Goal: Information Seeking & Learning: Get advice/opinions

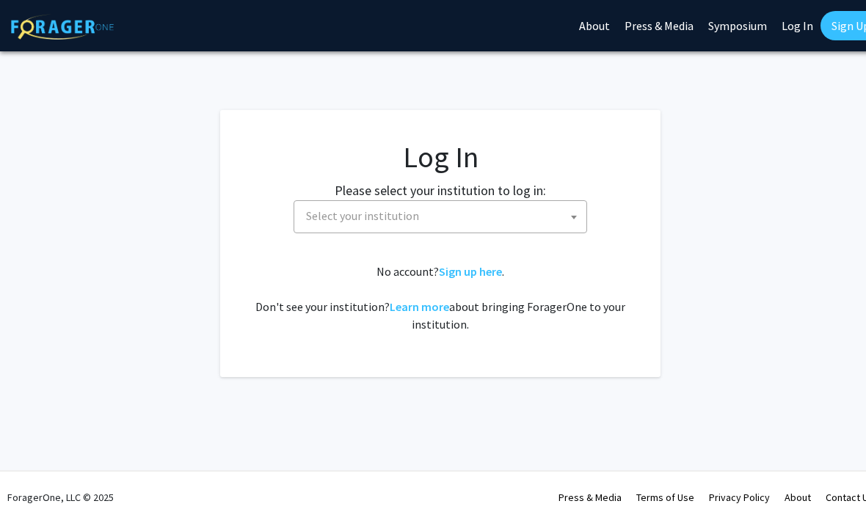
select select
click at [572, 220] on span at bounding box center [574, 217] width 15 height 32
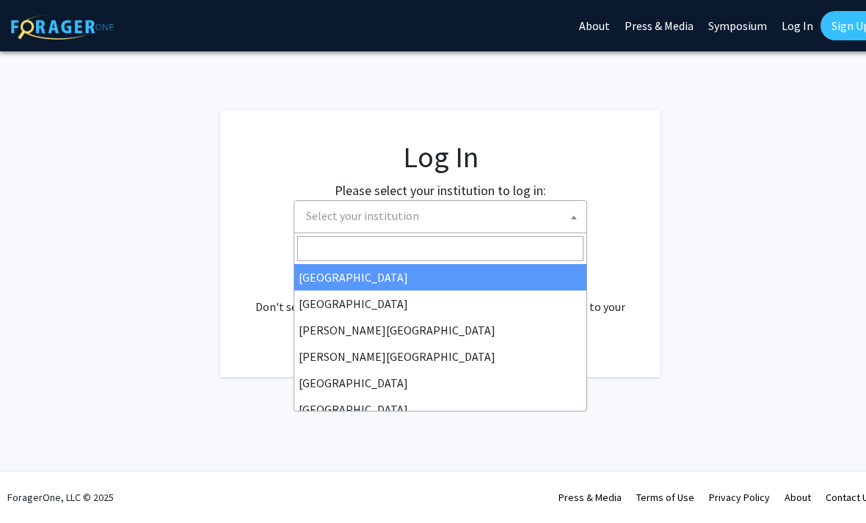
click at [499, 254] on input "Search" at bounding box center [440, 248] width 286 height 25
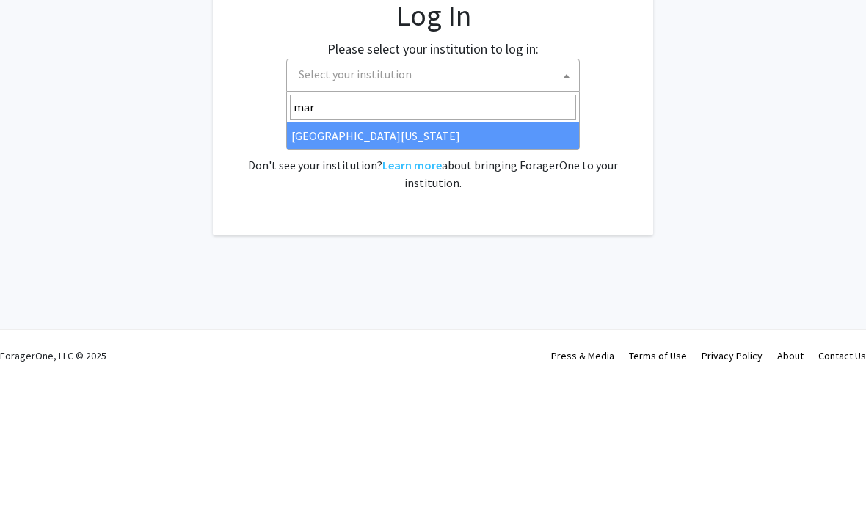
type input "mary"
select select "31"
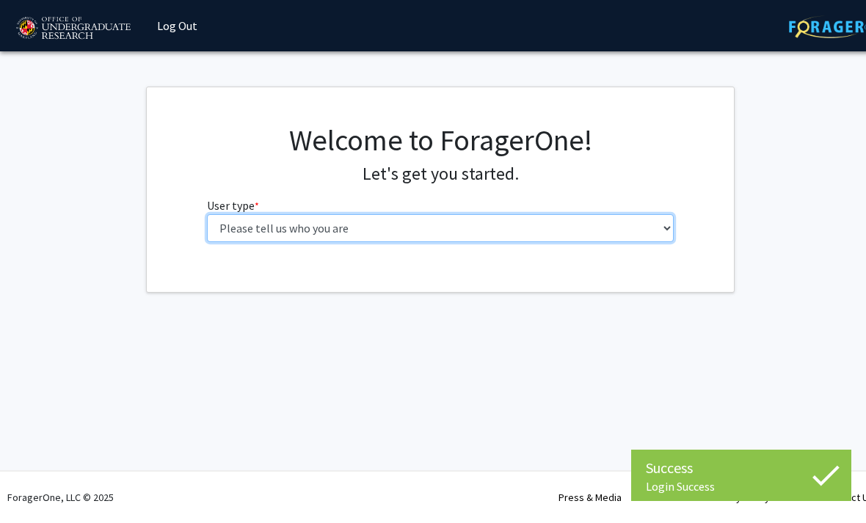
click at [654, 232] on select "Please tell us who you are Undergraduate Student Master's Student Doctoral Cand…" at bounding box center [440, 228] width 467 height 28
select select "1: undergrad"
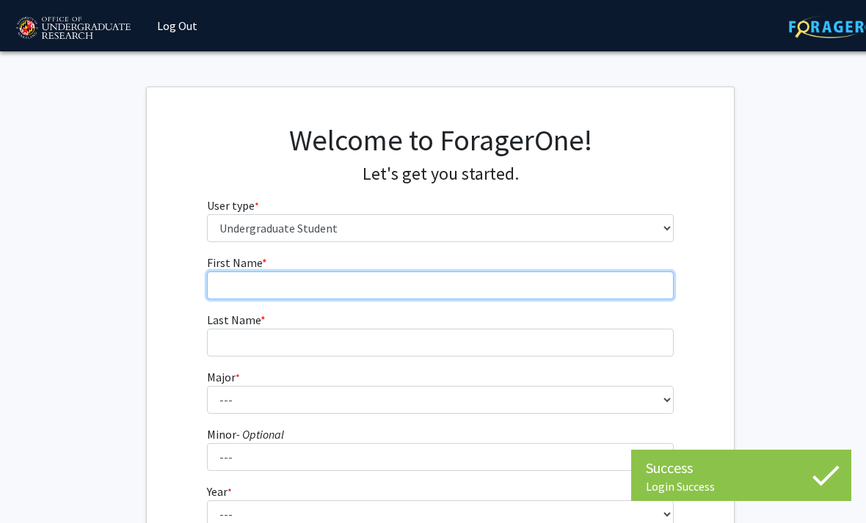
click at [583, 281] on input "First Name * required" at bounding box center [440, 286] width 467 height 28
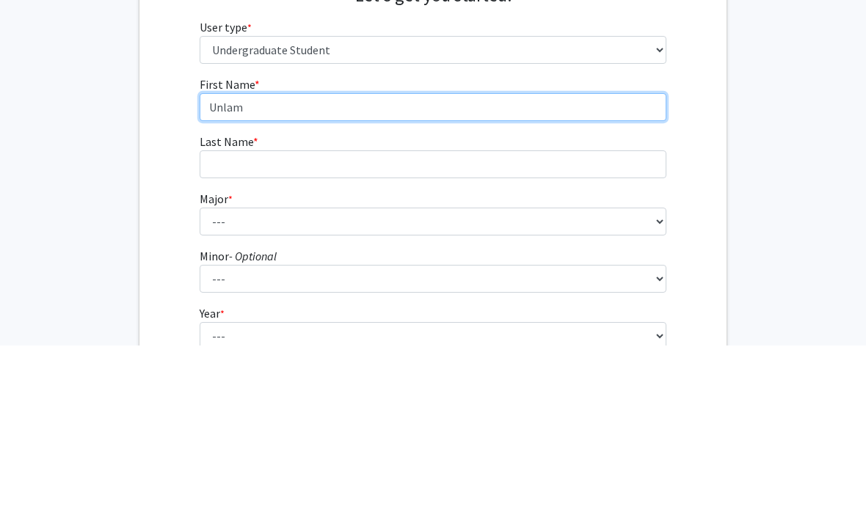
type input "Unlam"
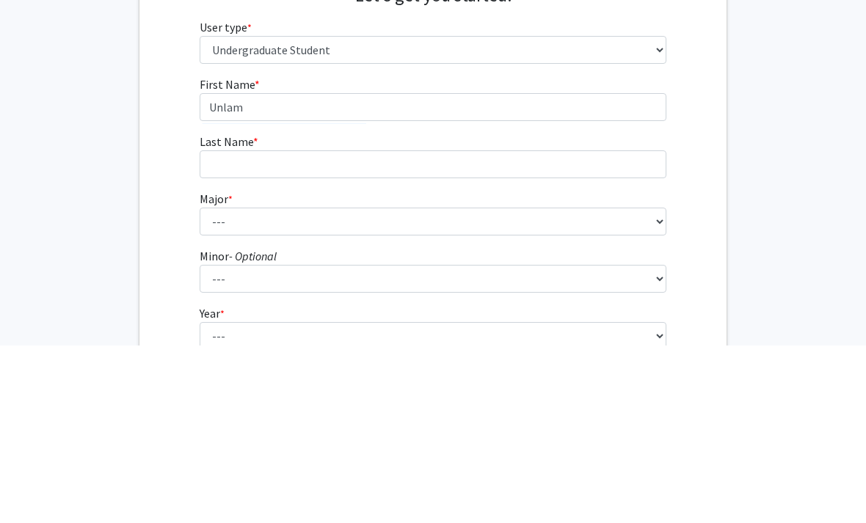
click at [517, 254] on form "First Name * required Unlam Last Name * required Major * required --- Accountin…" at bounding box center [433, 433] width 467 height 358
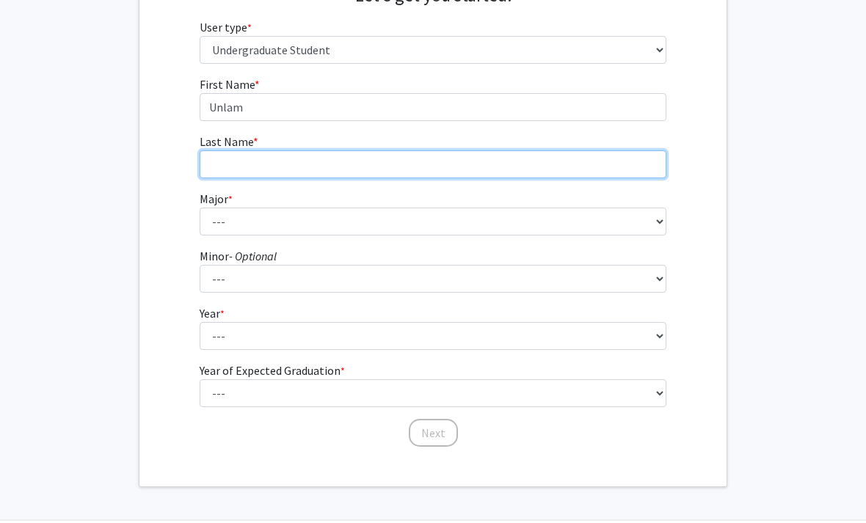
click at [563, 169] on input "Last Name * required" at bounding box center [433, 164] width 467 height 28
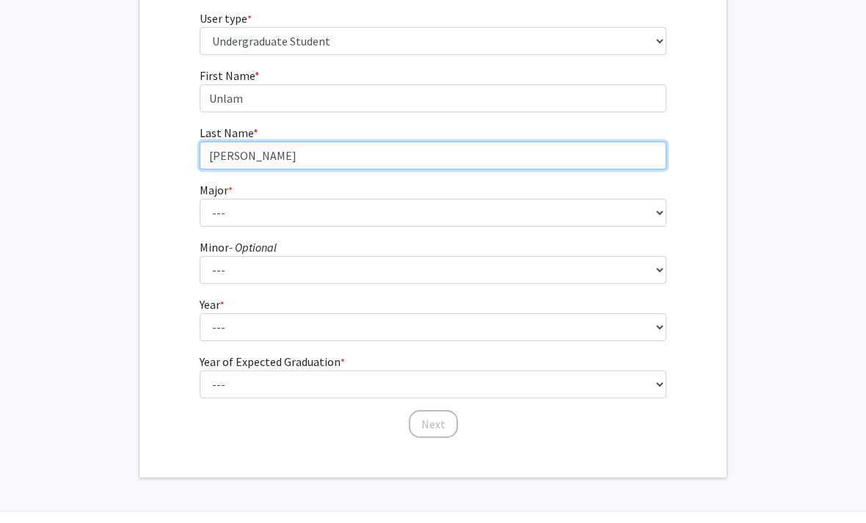
type input "[PERSON_NAME]"
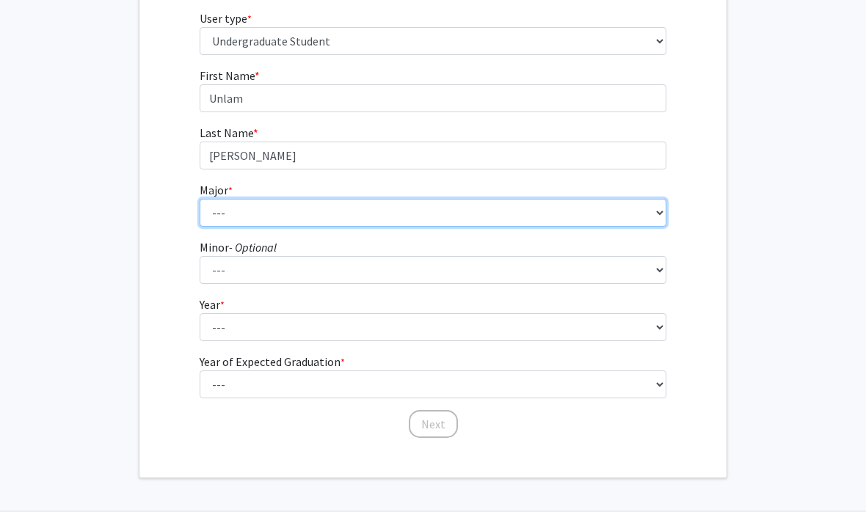
click at [536, 214] on select "--- Accounting Aerospace Engineering African American and Africana Studies Agri…" at bounding box center [433, 222] width 467 height 28
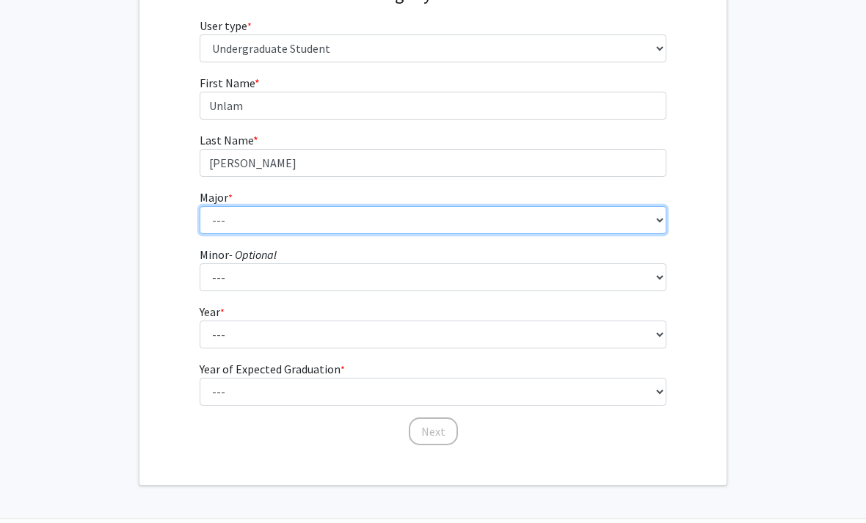
scroll to position [180, 0]
click at [467, 217] on select "--- Accounting Aerospace Engineering African American and Africana Studies Agri…" at bounding box center [440, 220] width 467 height 28
select select "28: 2329"
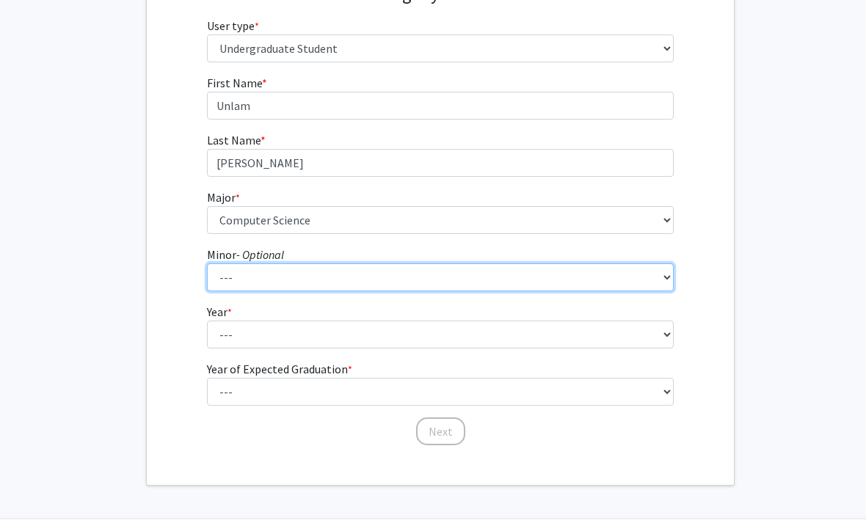
click at [562, 278] on select "--- Actuarial Mathematics Advanced Cybersecurity Experience for Students Africa…" at bounding box center [440, 277] width 467 height 28
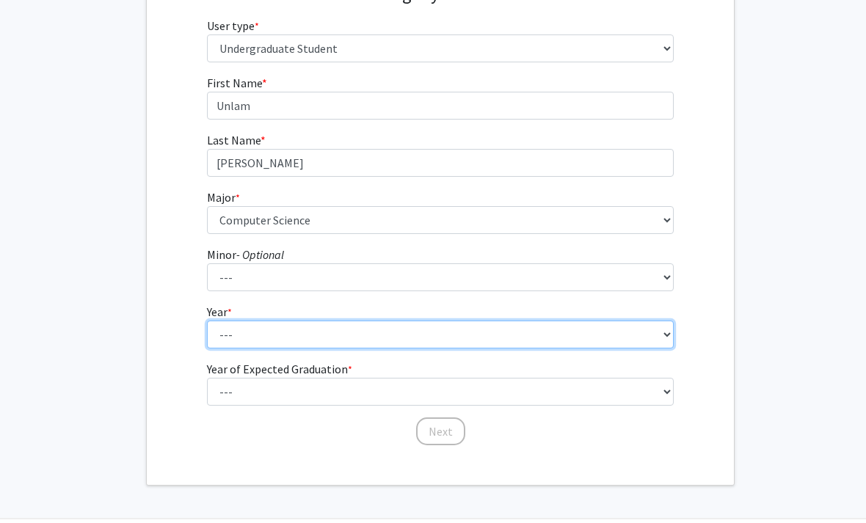
click at [631, 340] on select "--- First-year Sophomore Junior Senior Postbaccalaureate Certificate" at bounding box center [440, 335] width 467 height 28
click at [646, 342] on select "--- First-year Sophomore Junior Senior Postbaccalaureate Certificate" at bounding box center [440, 335] width 467 height 28
select select "3: junior"
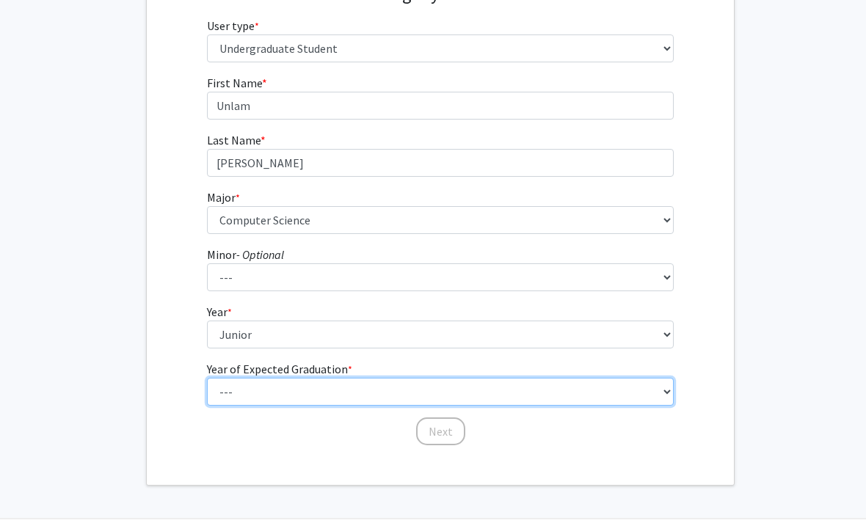
click at [400, 393] on select "--- 2025 2026 2027 2028 2029 2030 2031 2032 2033 2034" at bounding box center [440, 392] width 467 height 28
select select "3: 2027"
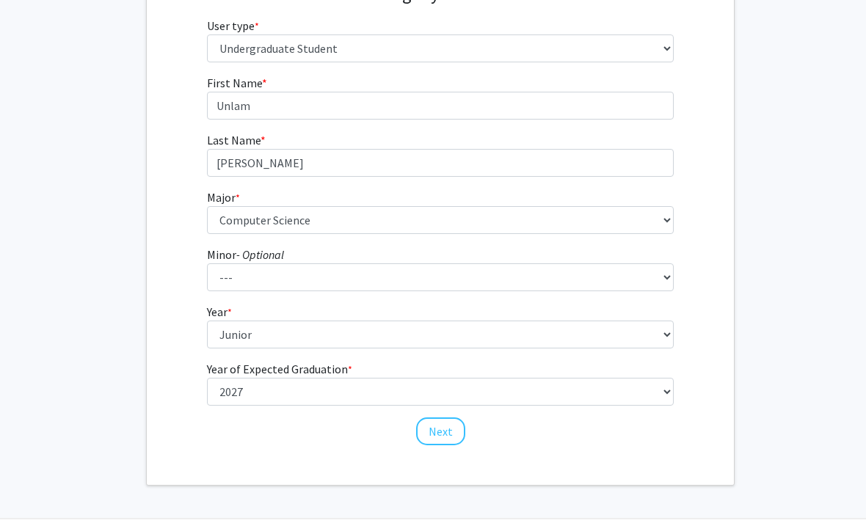
click at [445, 426] on button "Next" at bounding box center [440, 432] width 49 height 28
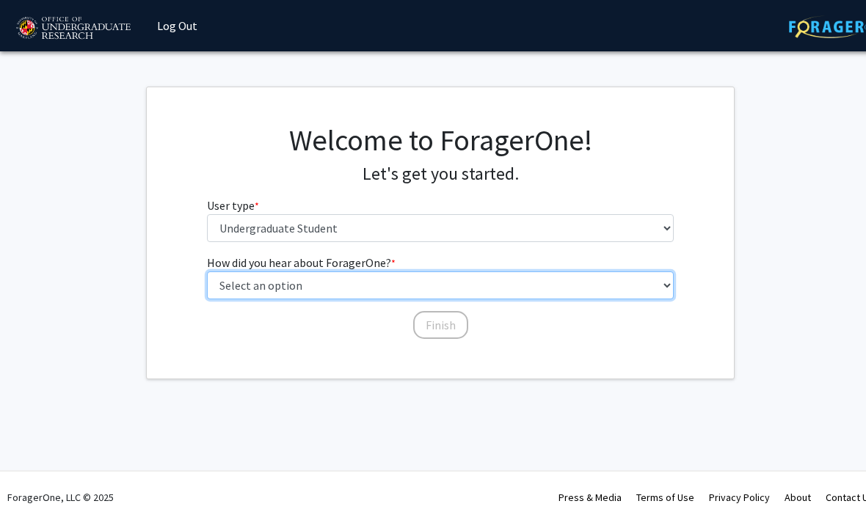
click at [535, 287] on select "Select an option Peer/student recommendation Faculty/staff recommendation Unive…" at bounding box center [440, 286] width 467 height 28
select select "3: university_website"
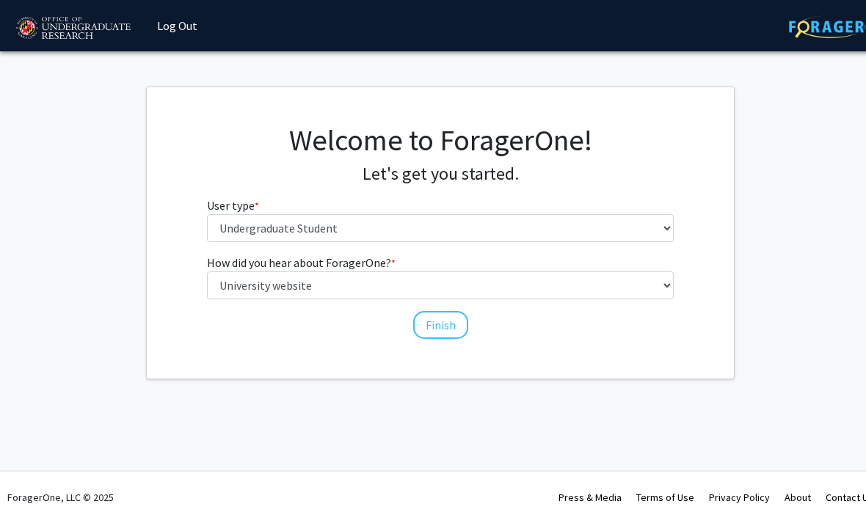
click at [444, 316] on button "Finish" at bounding box center [440, 325] width 55 height 28
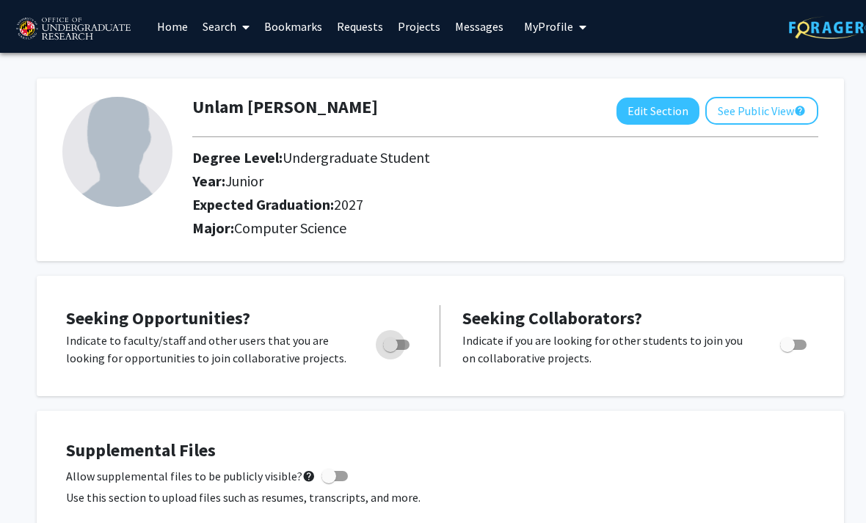
click at [407, 342] on span "Toggle" at bounding box center [396, 345] width 26 height 10
click at [390, 350] on input "Are you actively seeking opportunities?" at bounding box center [390, 350] width 1 height 1
checkbox input "true"
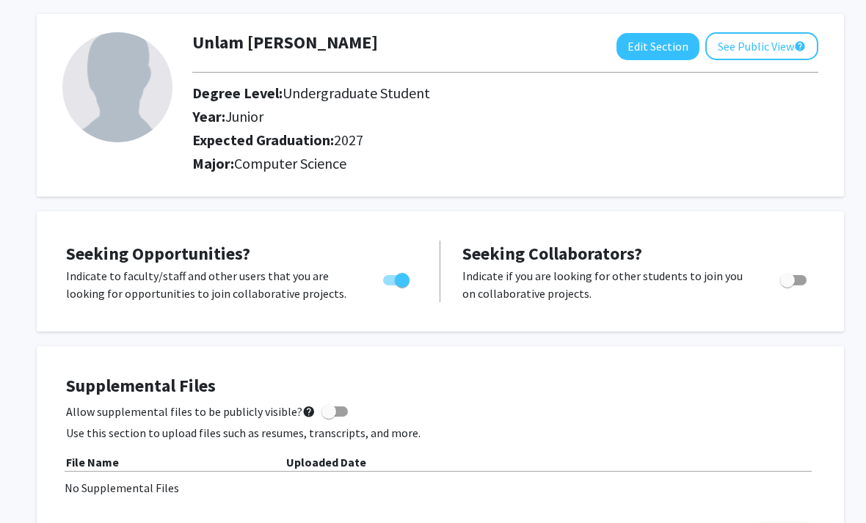
scroll to position [65, 0]
click at [327, 409] on span at bounding box center [328, 411] width 15 height 15
click at [328, 417] on input "Allow supplemental files to be publicly visible? help" at bounding box center [328, 417] width 1 height 1
checkbox input "true"
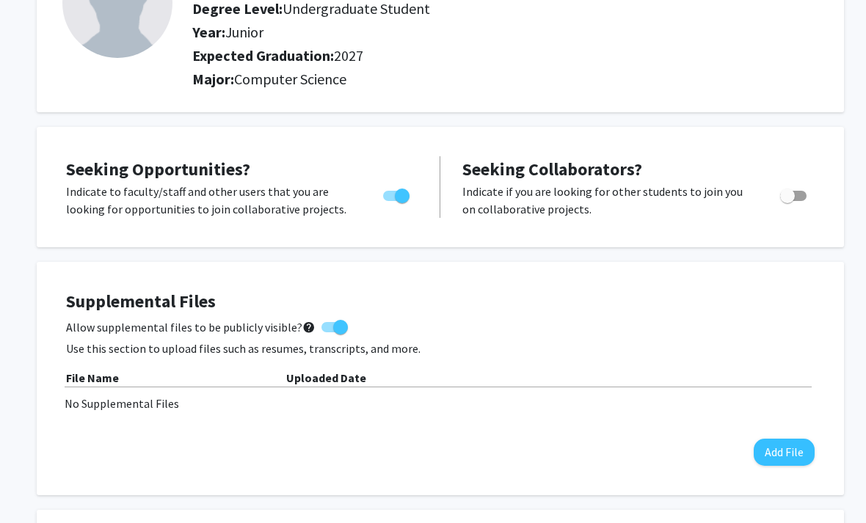
click at [781, 452] on button "Add File" at bounding box center [784, 453] width 61 height 27
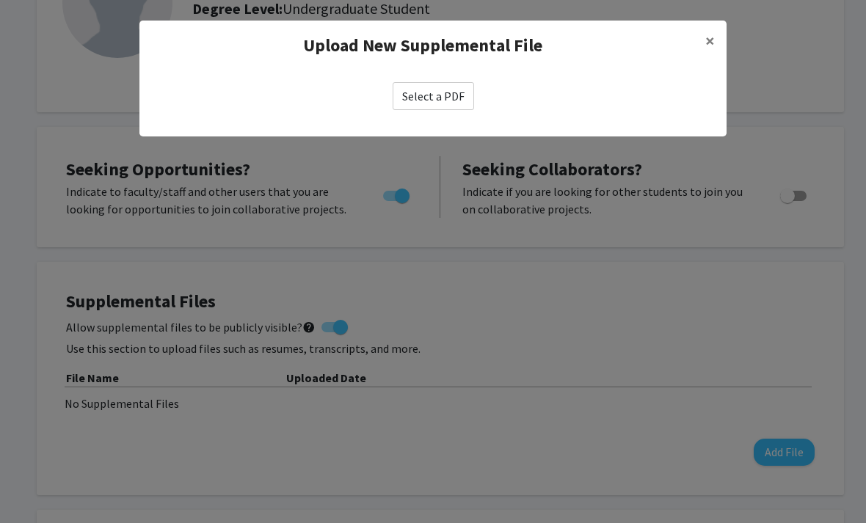
click at [451, 100] on label "Select a PDF" at bounding box center [433, 96] width 81 height 28
click at [0, 0] on input "Select a PDF" at bounding box center [0, 0] width 0 height 0
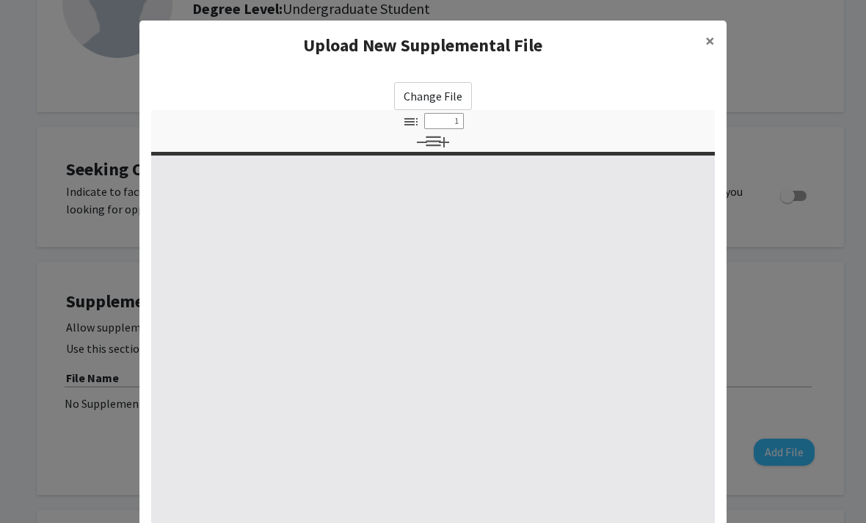
select select "custom"
type input "0"
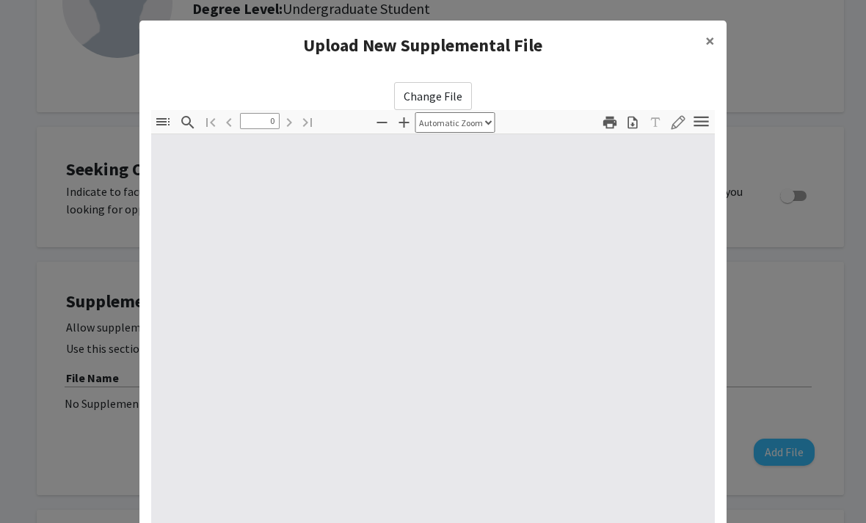
select select "custom"
type input "1"
select select "auto"
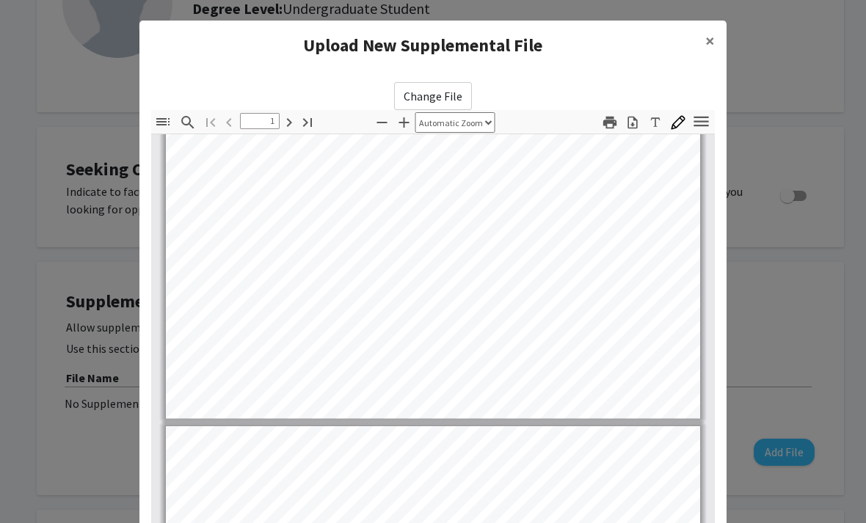
type input "2"
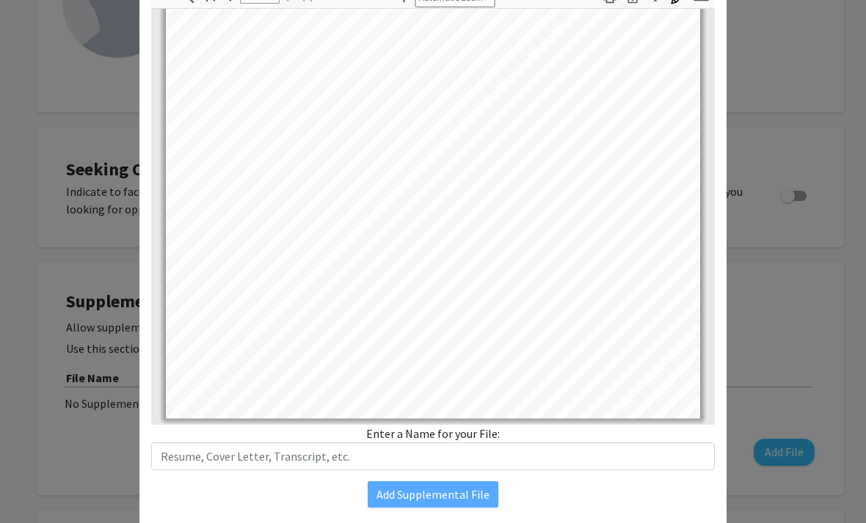
scroll to position [125, 0]
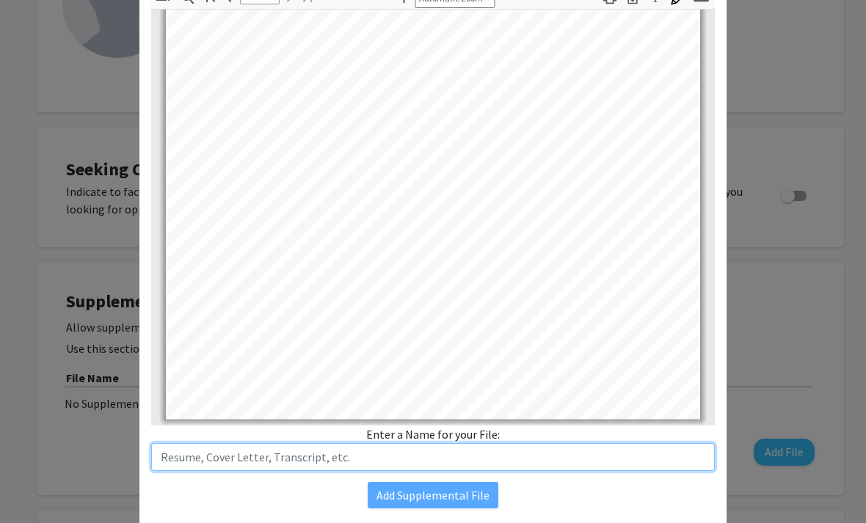
click at [519, 460] on input "text" at bounding box center [433, 457] width 564 height 28
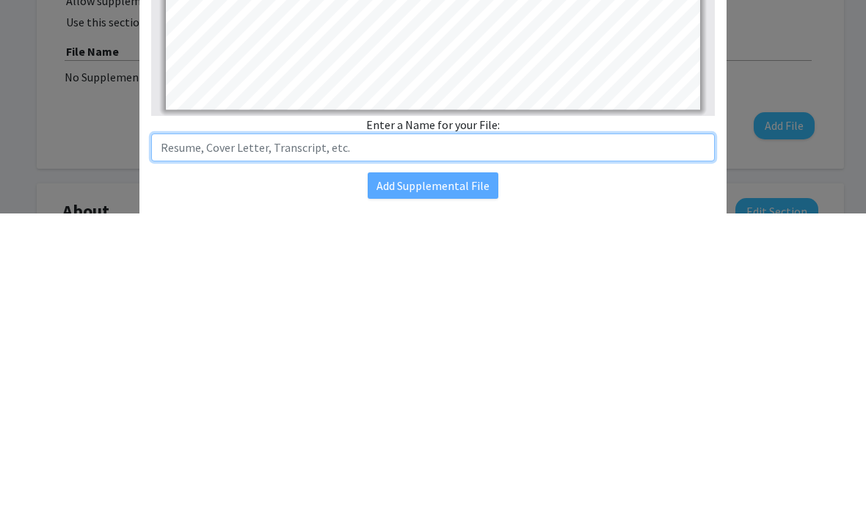
type input "R"
type input "CV"
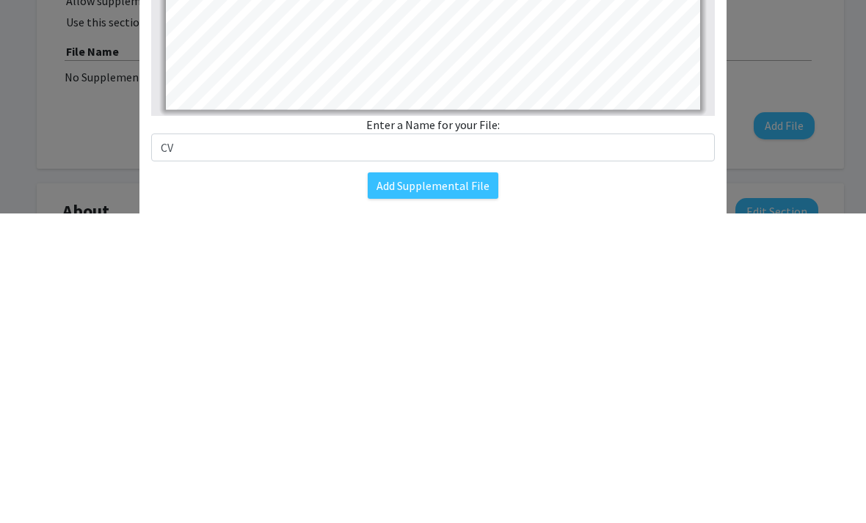
click at [481, 482] on button "Add Supplemental File" at bounding box center [433, 495] width 131 height 26
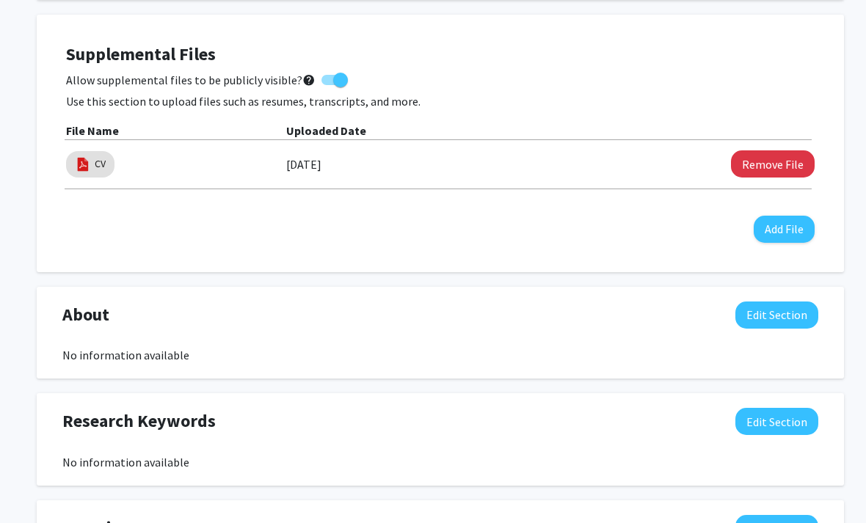
scroll to position [397, 0]
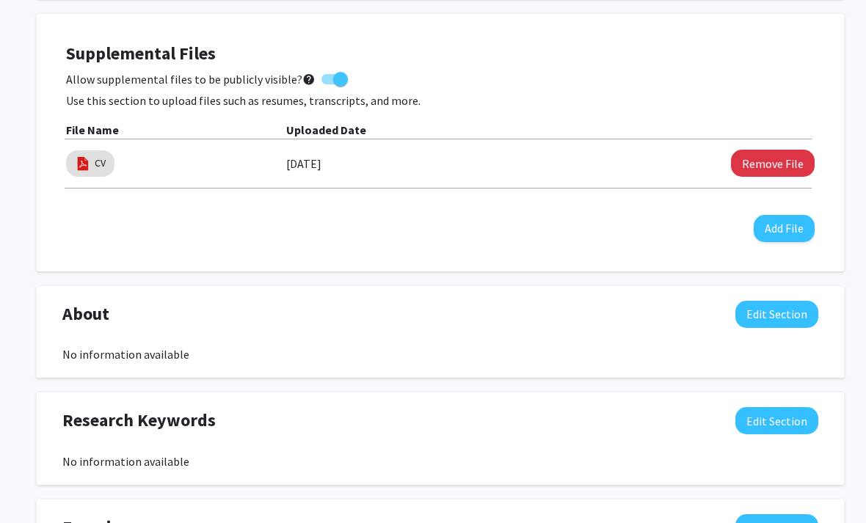
click at [784, 227] on button "Add File" at bounding box center [784, 228] width 61 height 27
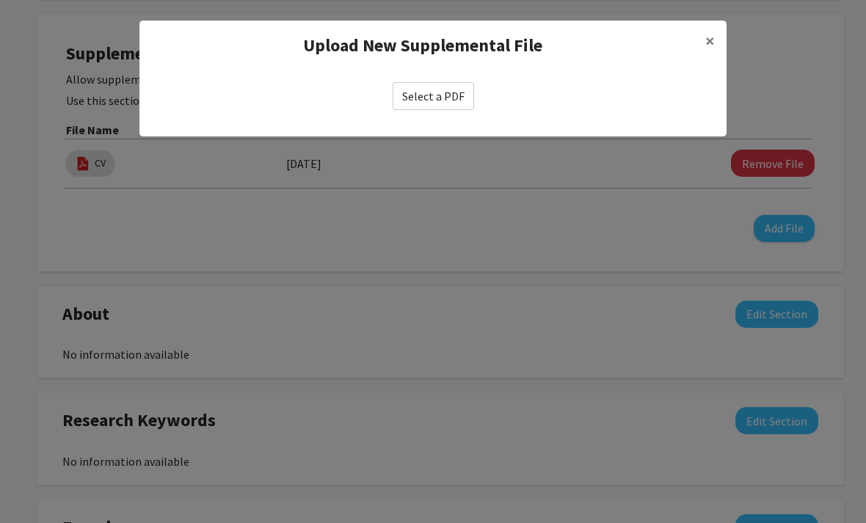
click at [451, 99] on label "Select a PDF" at bounding box center [433, 96] width 81 height 28
click at [0, 0] on input "Select a PDF" at bounding box center [0, 0] width 0 height 0
select select "custom"
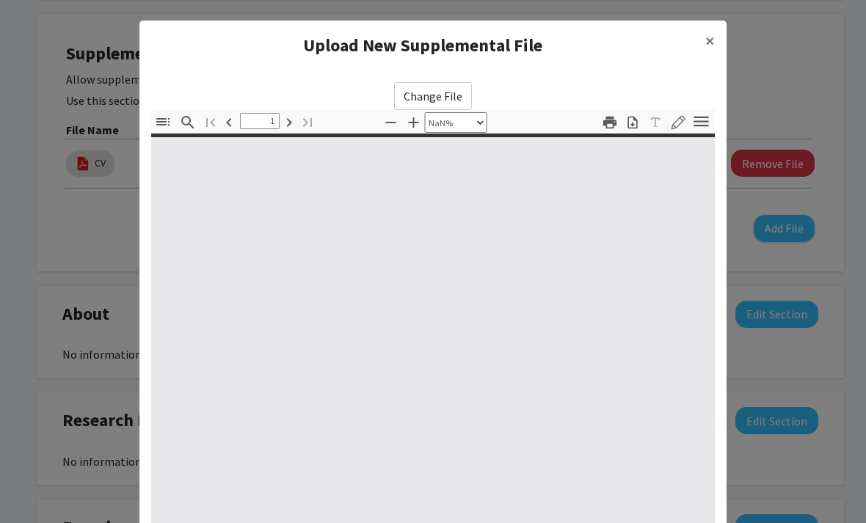
type input "0"
select select "custom"
type input "1"
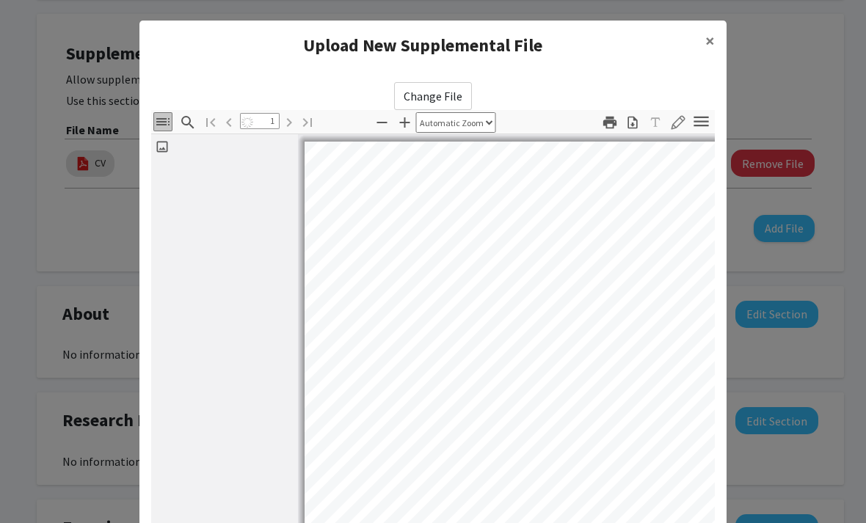
select select "auto"
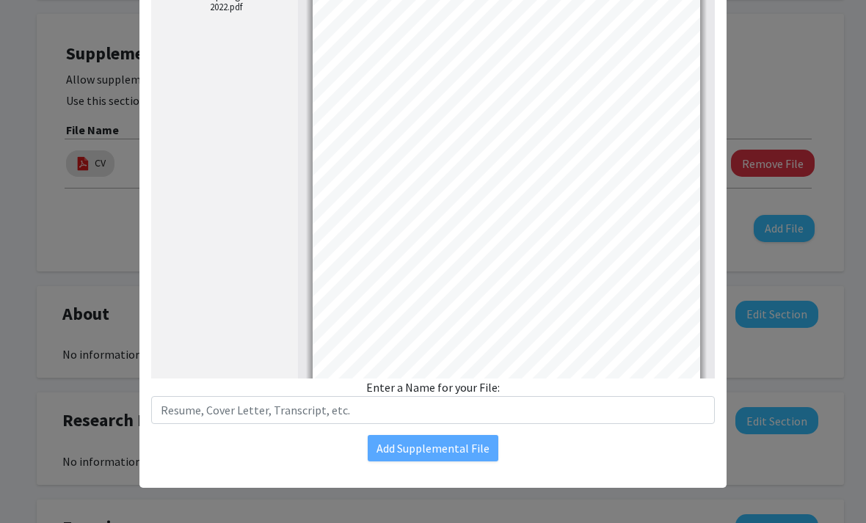
scroll to position [172, 0]
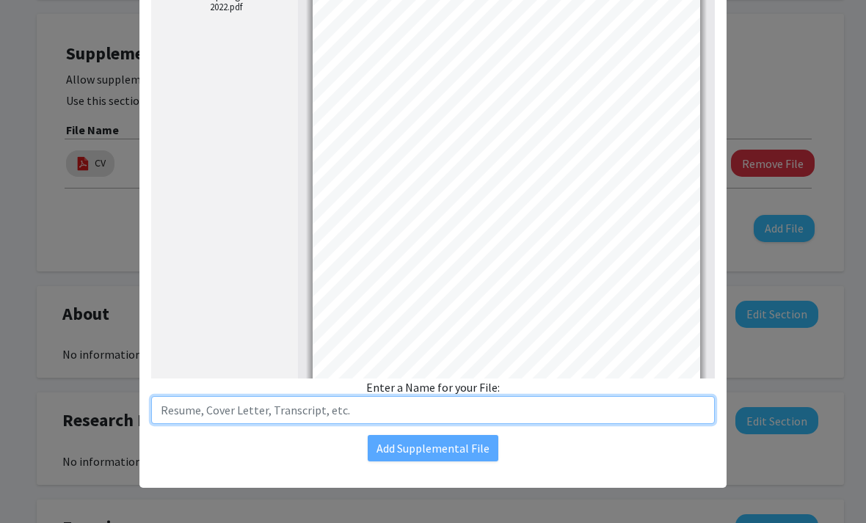
click at [447, 421] on input "text" at bounding box center [433, 410] width 564 height 28
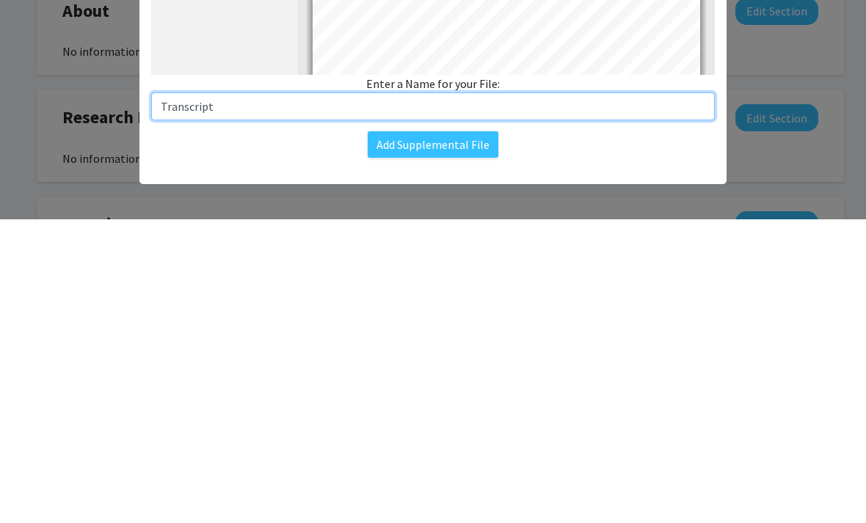
type input "Transcript"
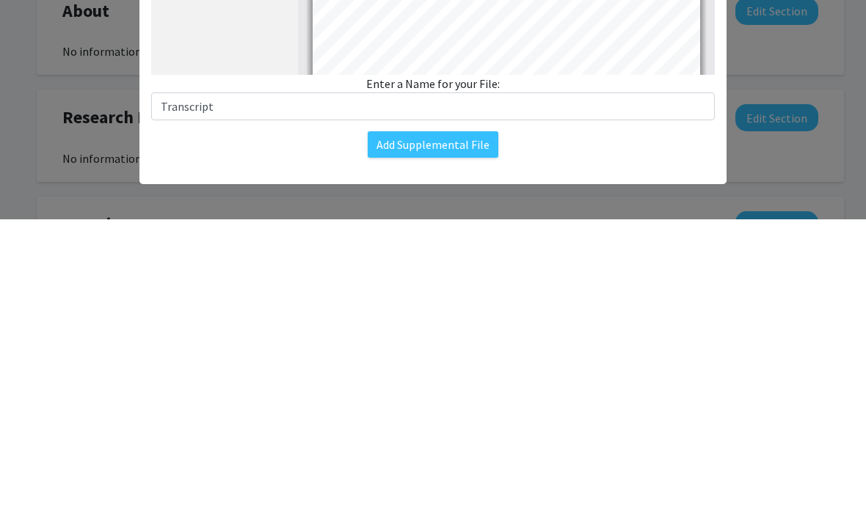
click at [472, 435] on button "Add Supplemental File" at bounding box center [433, 448] width 131 height 26
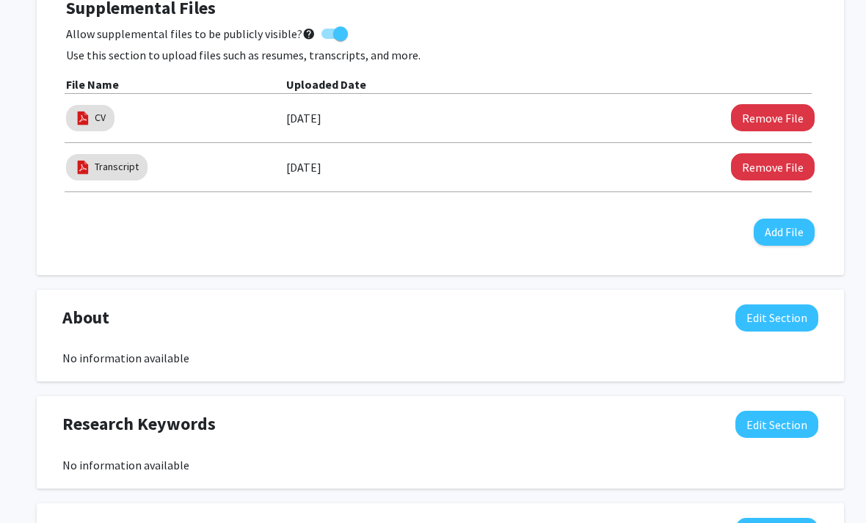
scroll to position [507, 0]
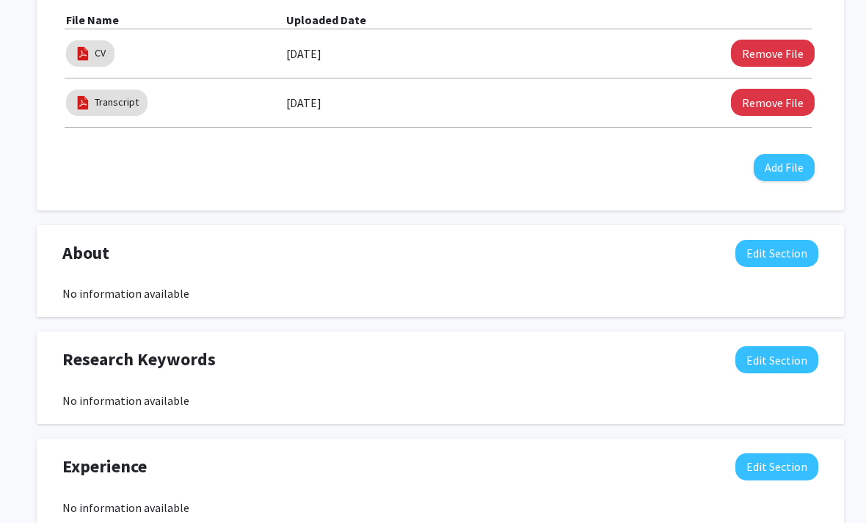
click at [787, 363] on button "Edit Section" at bounding box center [776, 359] width 83 height 27
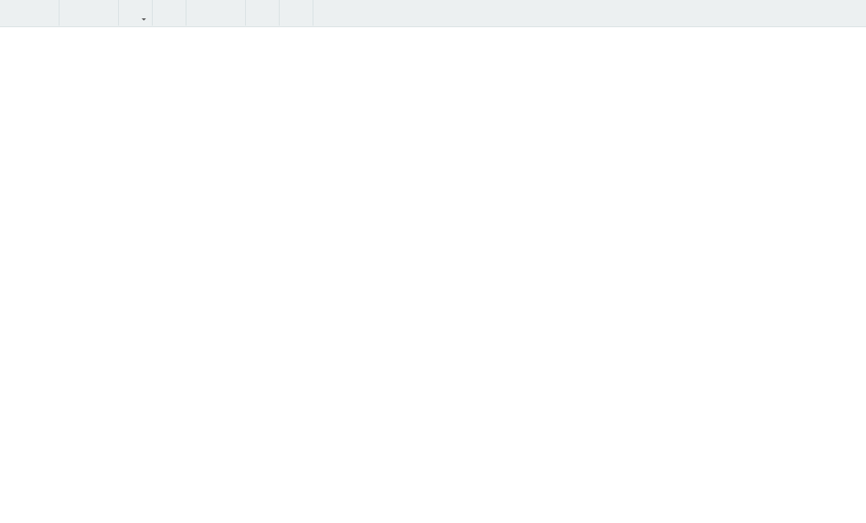
scroll to position [662, 7]
click at [446, 109] on div "Note to users with screen readers: Please deactivate our accessibility plugin f…" at bounding box center [433, 276] width 866 height 496
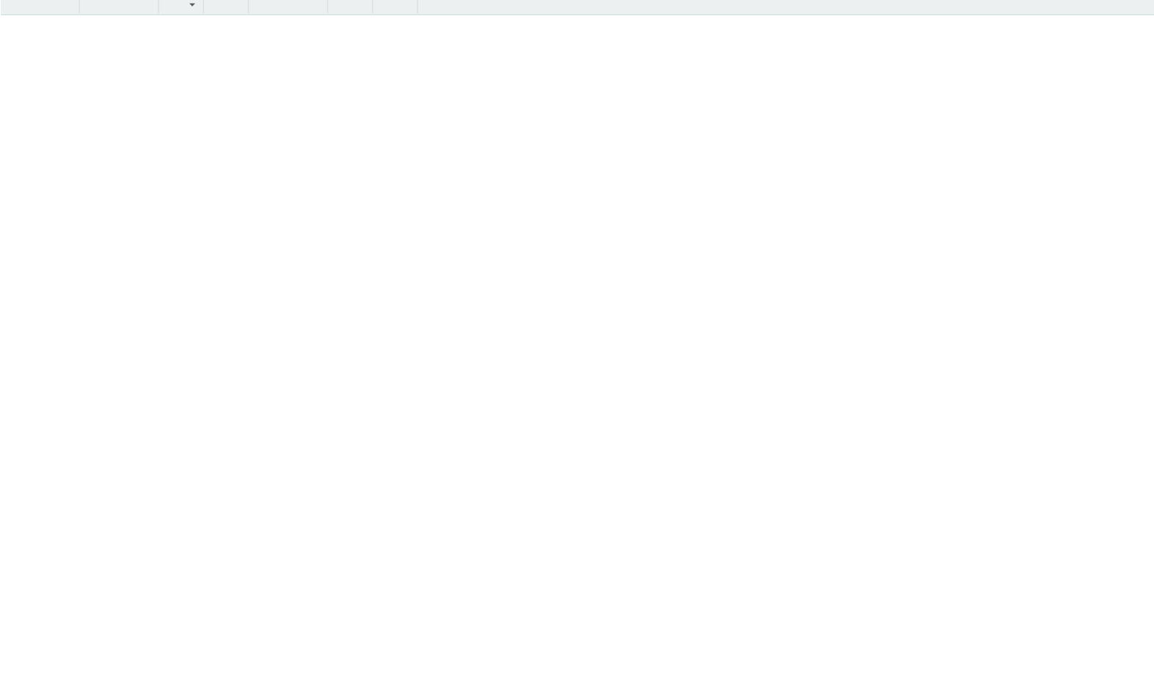
scroll to position [646, 0]
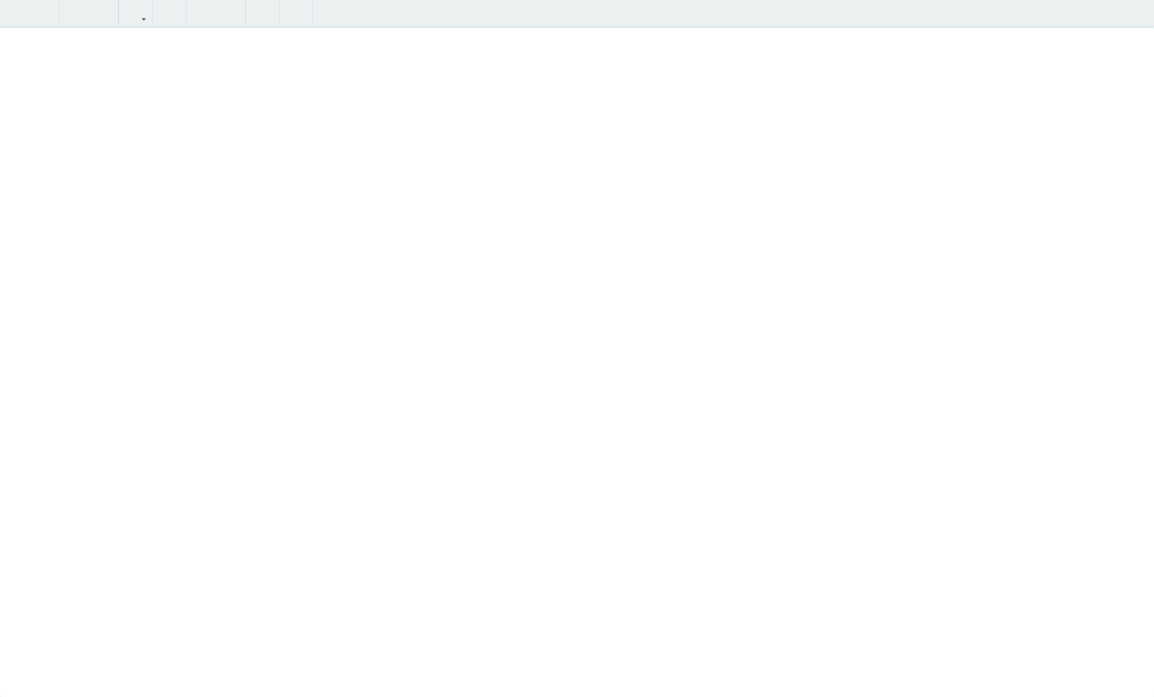
click at [865, 310] on div "Note to users with screen readers: Please deactivate our accessibility plugin f…" at bounding box center [577, 363] width 1154 height 670
click at [865, 21] on div "Unlam [PERSON_NAME] Edit Section See Public View help Degree Level: Undergradua…" at bounding box center [577, 64] width 1154 height 1399
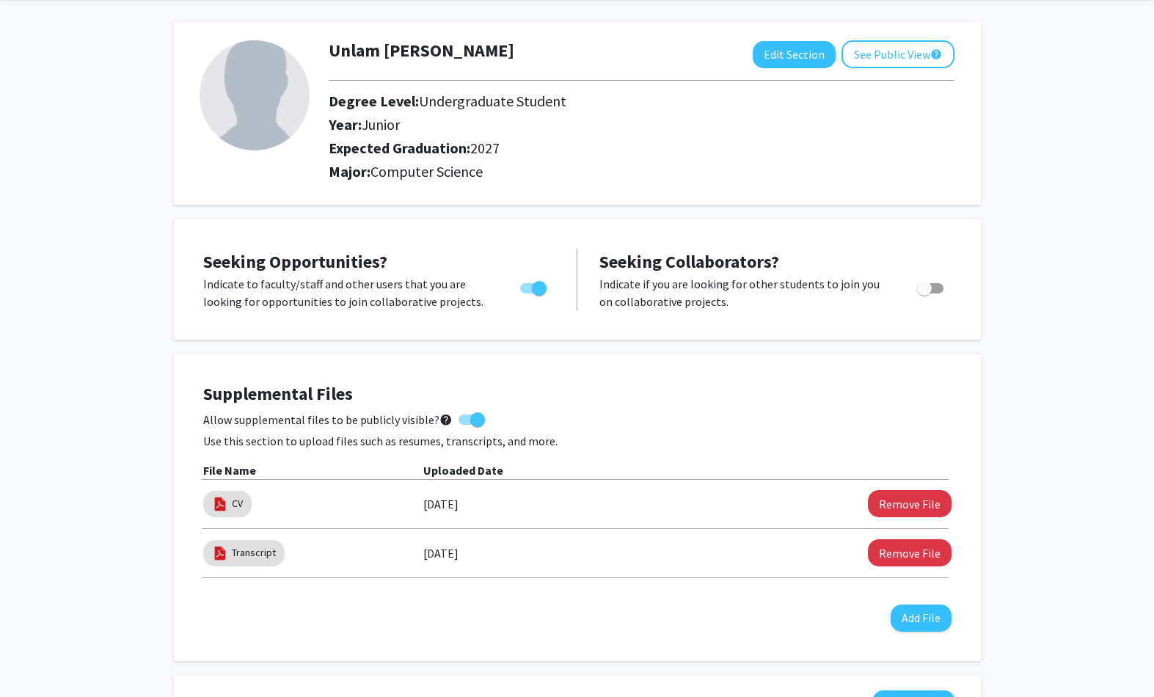
scroll to position [0, 0]
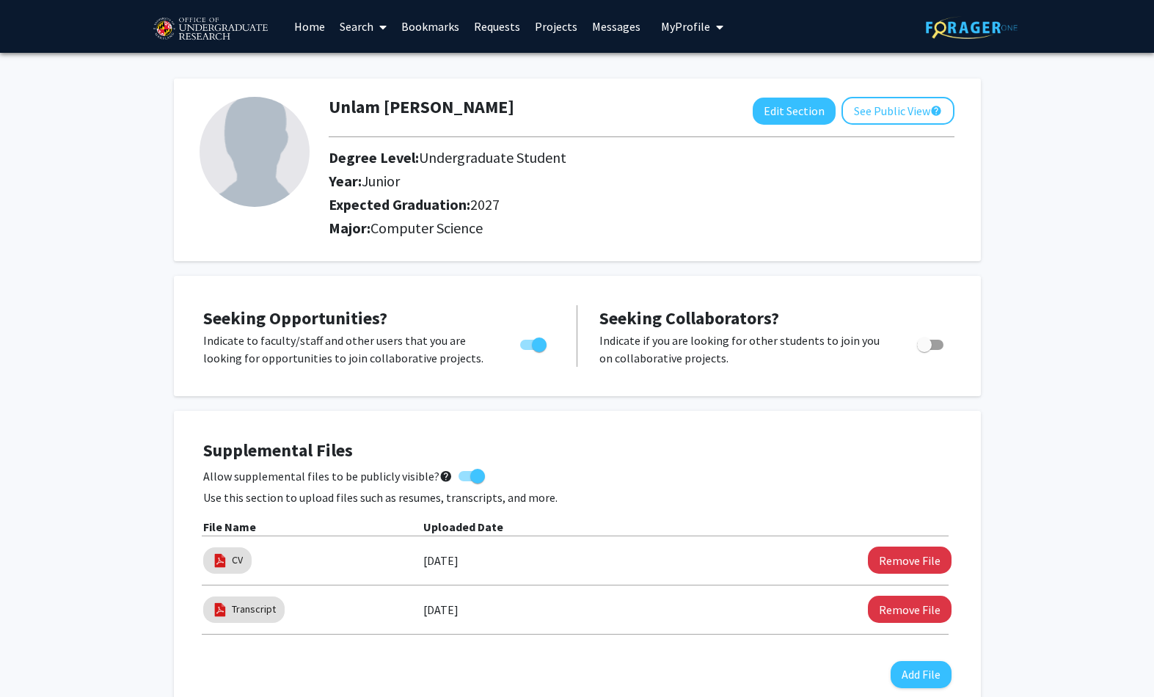
click at [360, 28] on link "Search" at bounding box center [363, 26] width 62 height 51
click at [429, 71] on span "Faculty/Staff" at bounding box center [386, 67] width 108 height 29
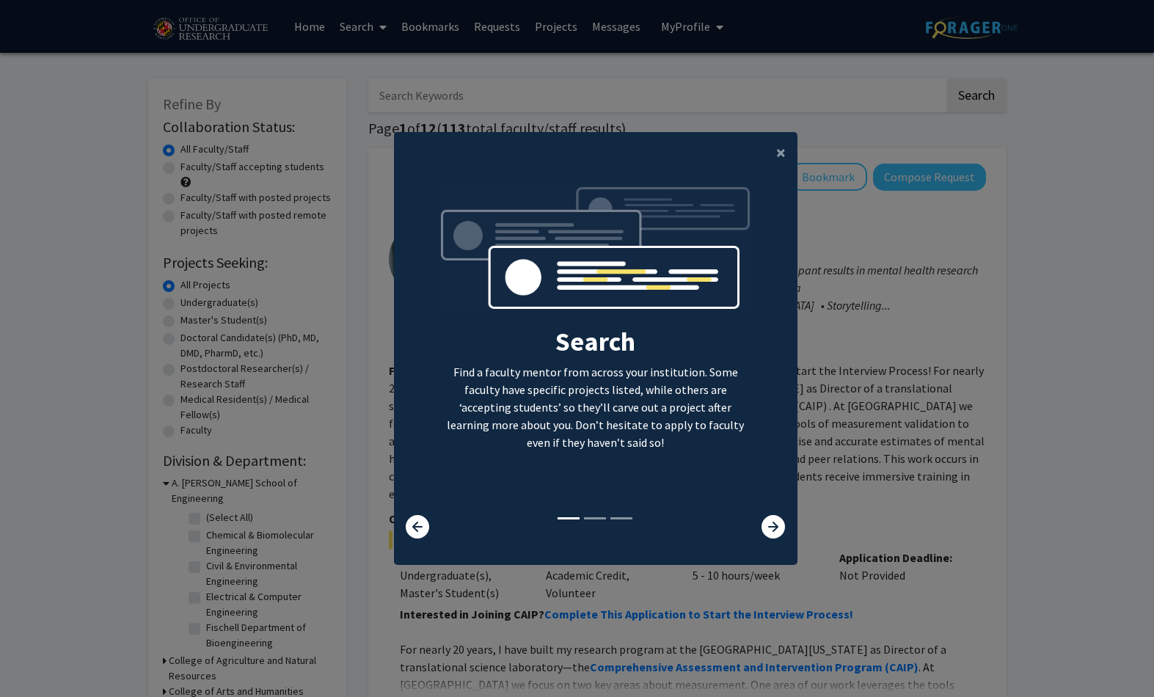
click at [764, 522] on icon at bounding box center [773, 526] width 23 height 23
click at [767, 522] on icon at bounding box center [773, 526] width 23 height 23
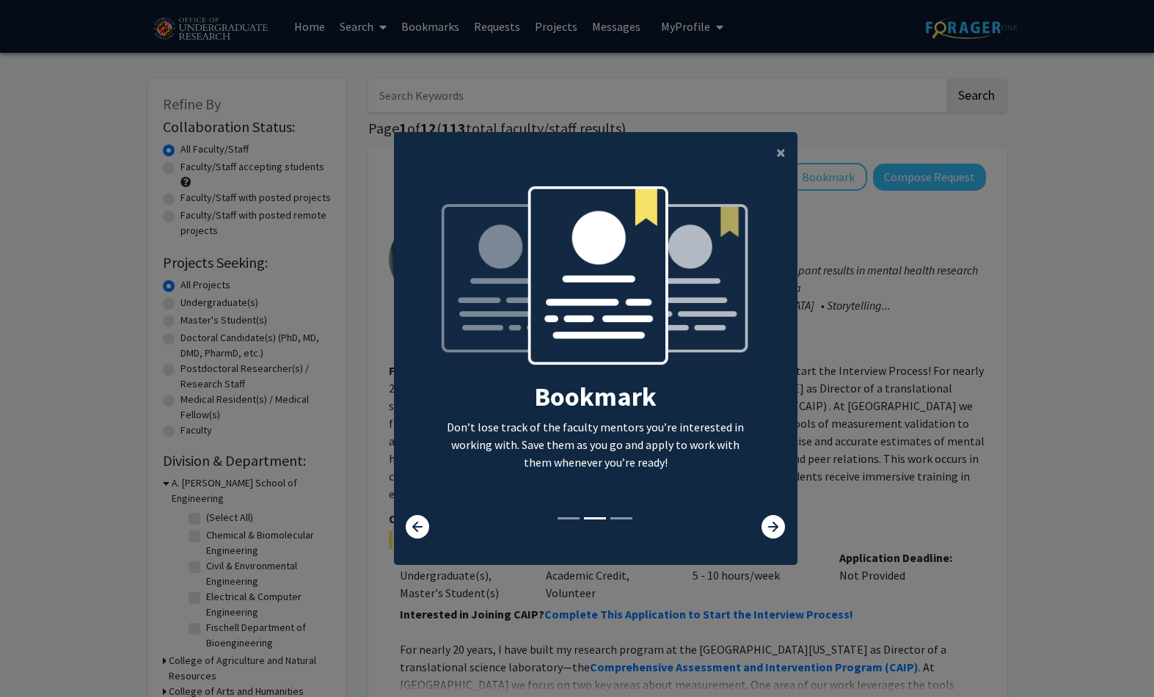
click at [777, 515] on div "Search Find a faculty mentor from across your institution. Some faculty have sp…" at bounding box center [596, 350] width 402 height 330
click at [770, 522] on icon at bounding box center [773, 526] width 23 height 23
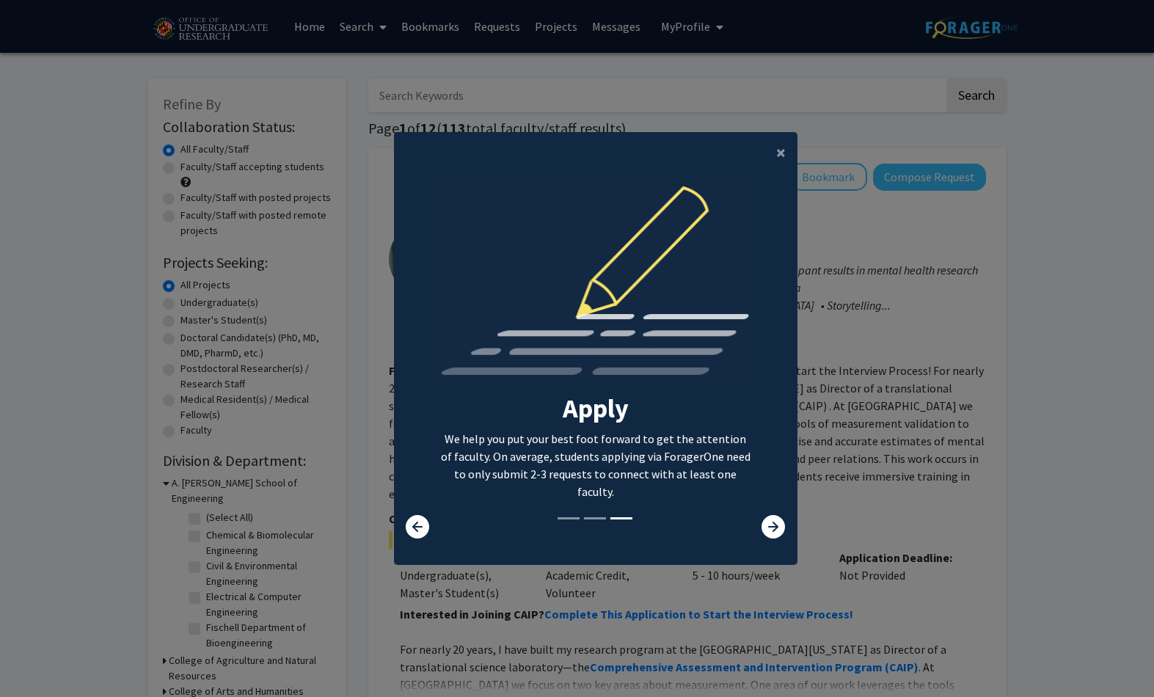
click at [774, 173] on button "×" at bounding box center [781, 152] width 33 height 41
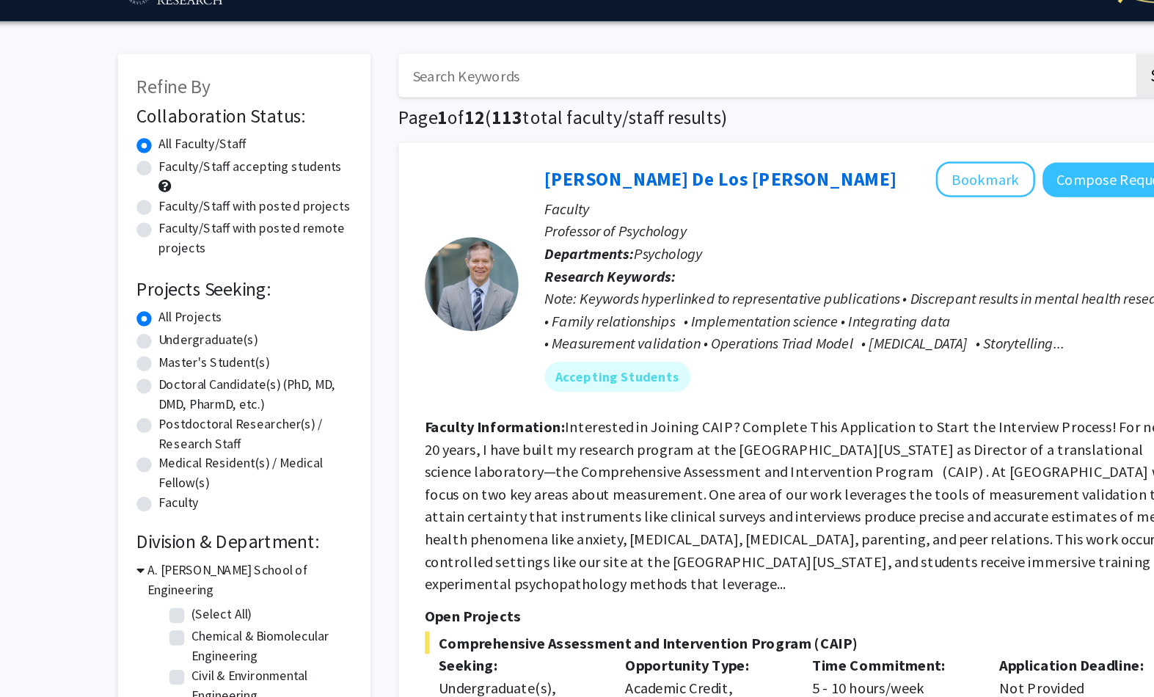
click at [510, 79] on input "Search Keywords" at bounding box center [656, 96] width 576 height 34
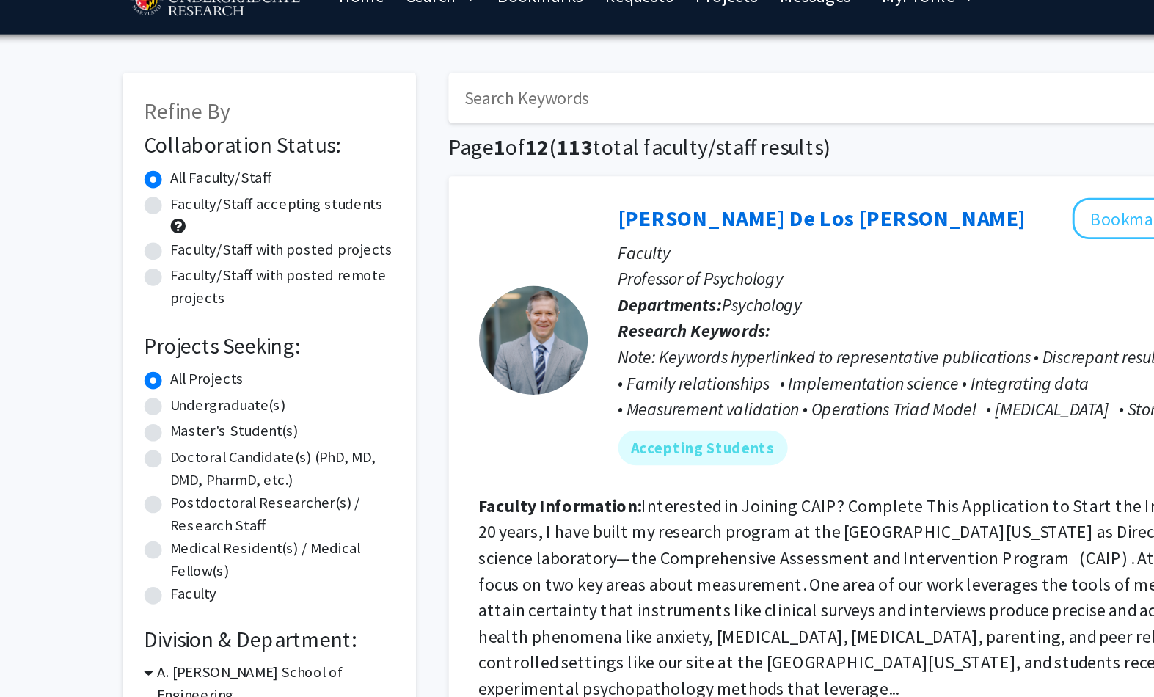
click at [239, 159] on label "Faculty/Staff accepting students" at bounding box center [253, 166] width 144 height 15
click at [190, 159] on input "Faculty/Staff accepting students" at bounding box center [186, 164] width 10 height 10
radio input "true"
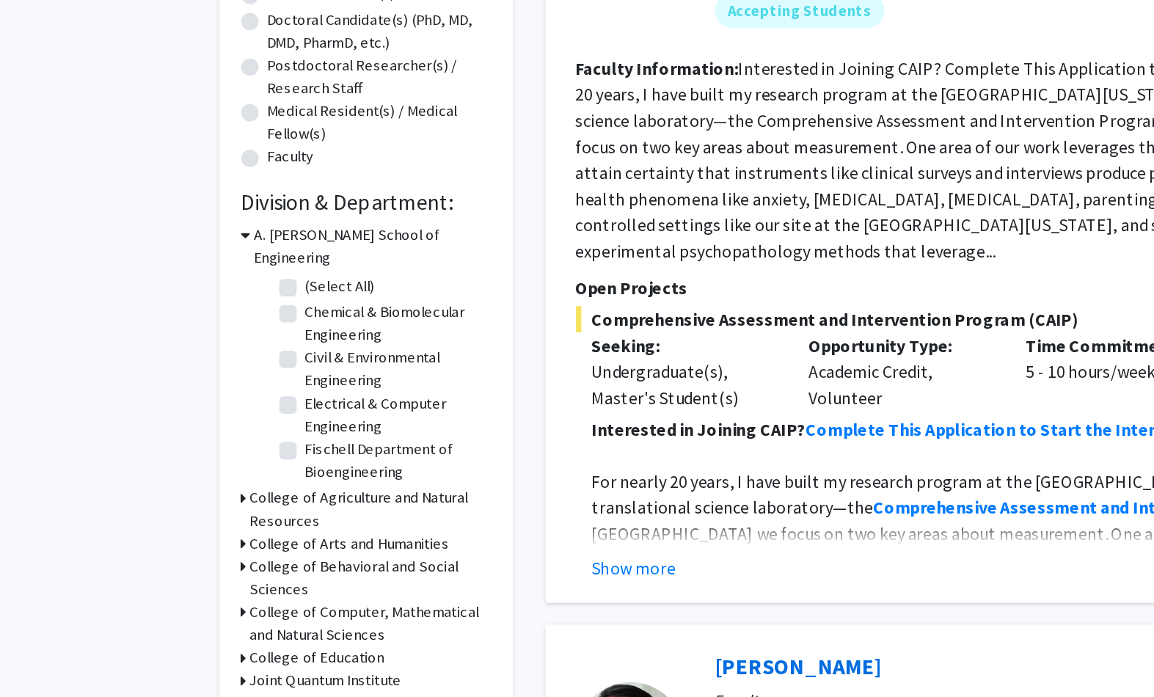
scroll to position [141, 0]
click at [294, 522] on h3 "College of Computer, Mathematical and Natural Sciences" at bounding box center [250, 604] width 163 height 31
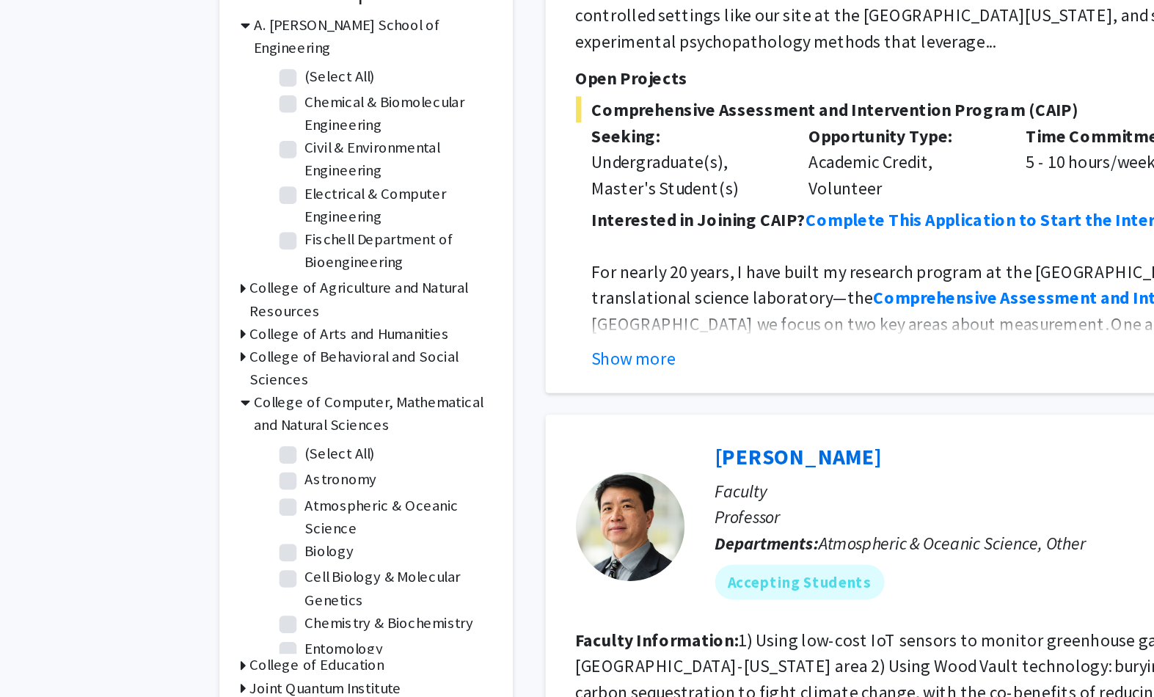
scroll to position [0, 0]
click at [206, 482] on label "(Select All)" at bounding box center [229, 489] width 47 height 15
click at [206, 482] on input "(Select All)" at bounding box center [211, 487] width 10 height 10
checkbox input "true"
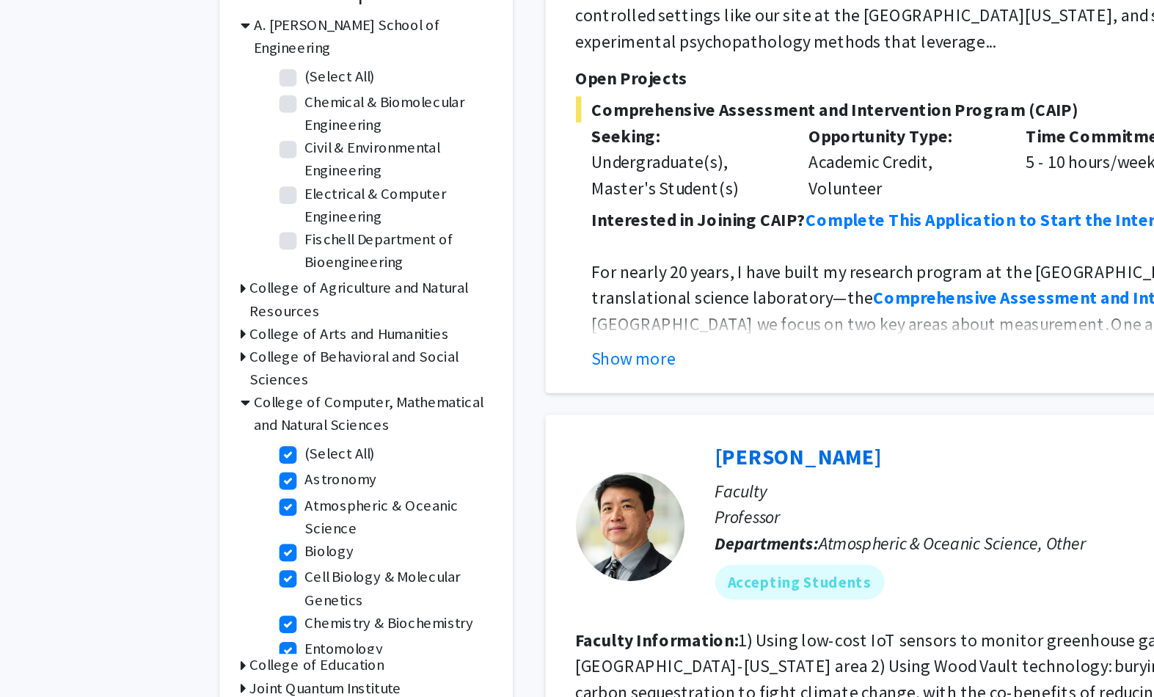
checkbox input "true"
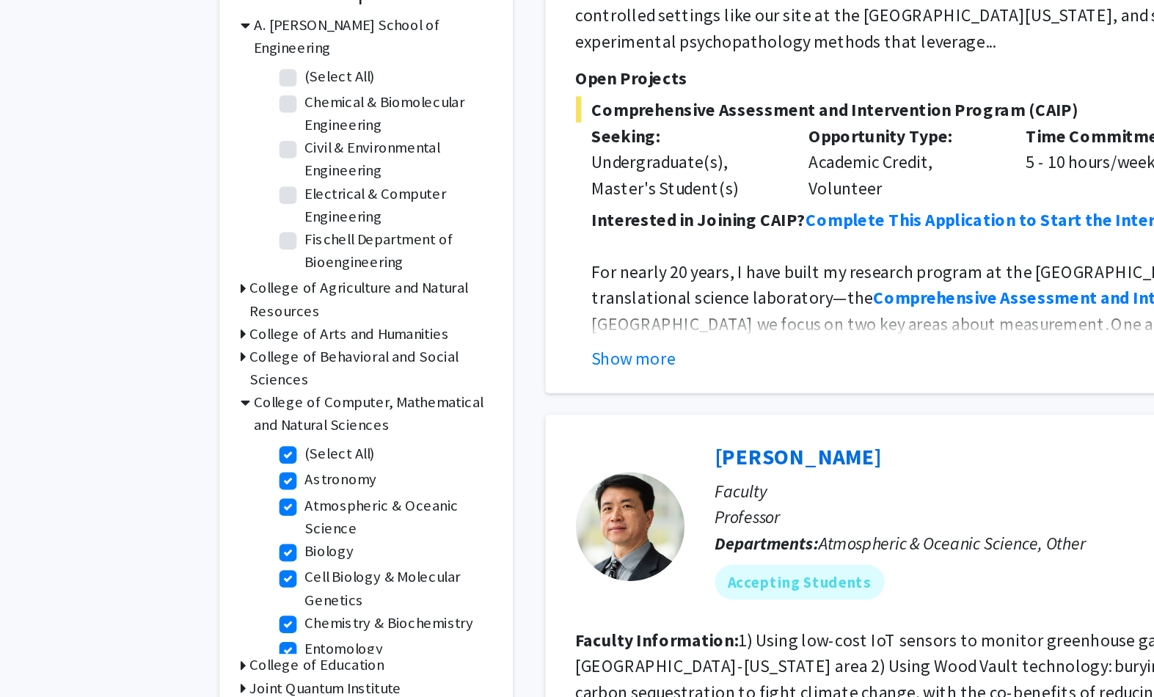
checkbox input "true"
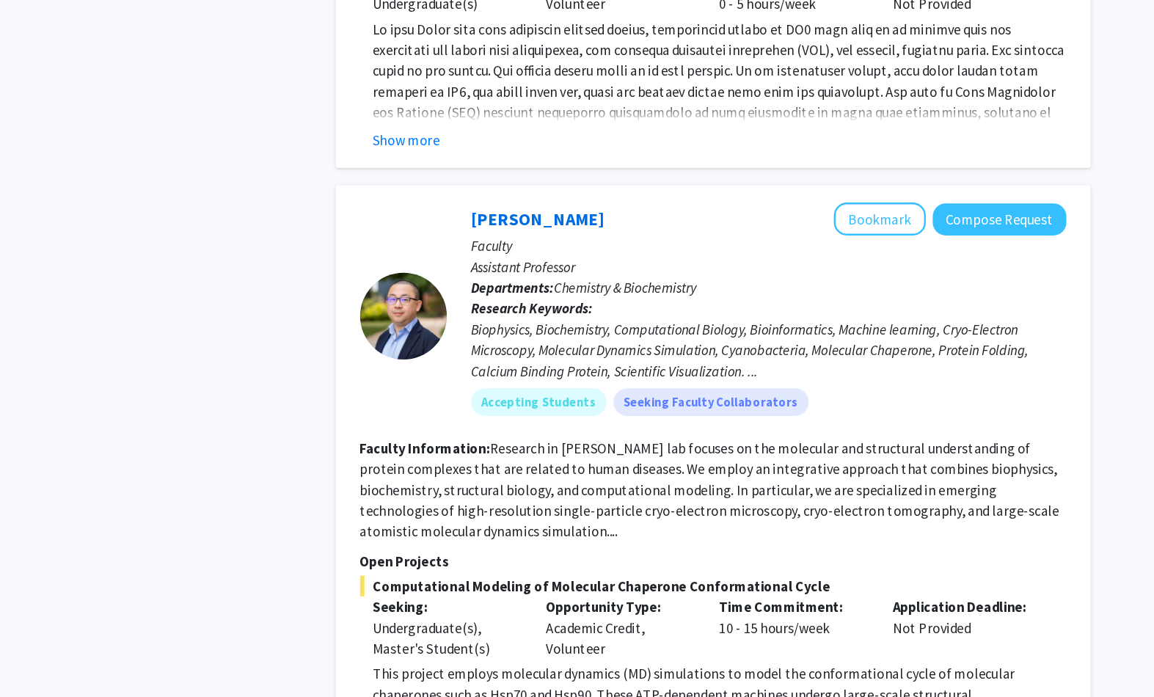
scroll to position [2154, 0]
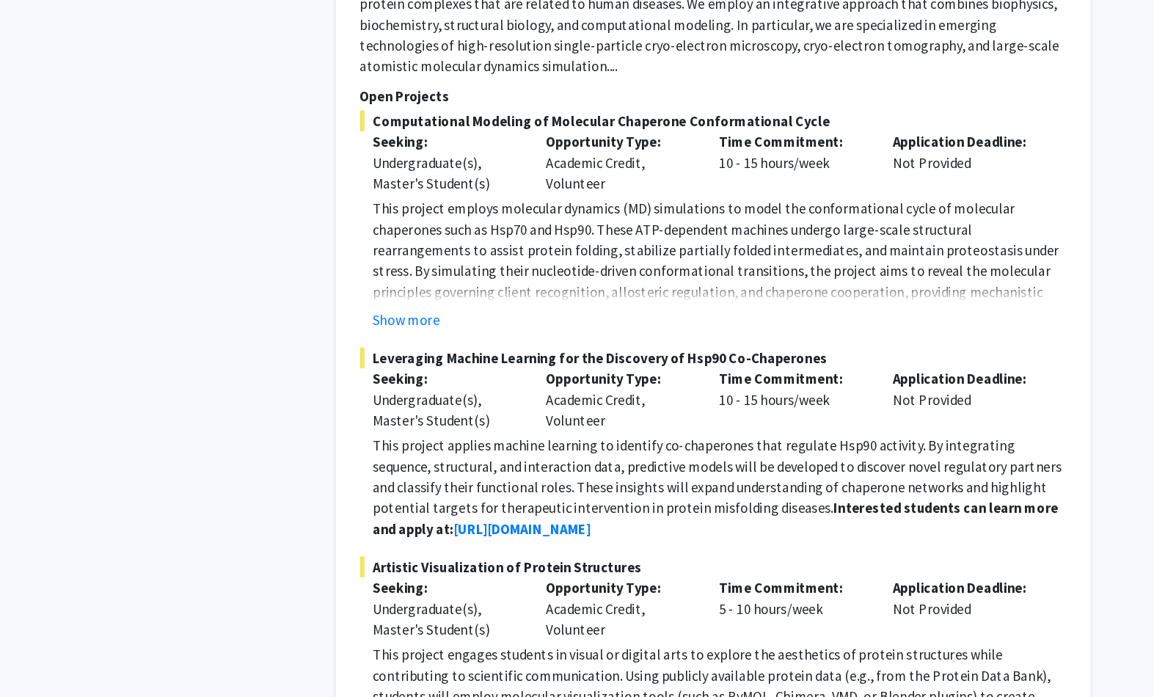
click at [745, 412] on p "This project applies machine learning to identify co-chaperones that regulate H…" at bounding box center [693, 456] width 586 height 88
click at [775, 467] on strong "Interested students can learn more and apply at:" at bounding box center [690, 483] width 580 height 32
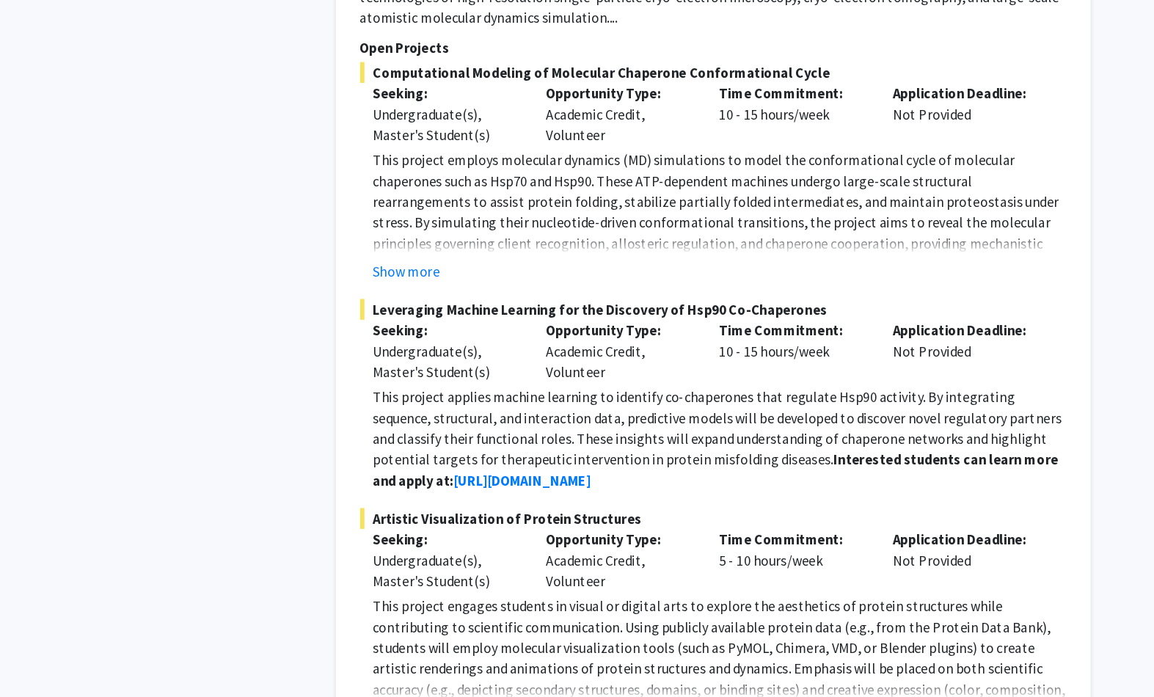
scroll to position [2200, 0]
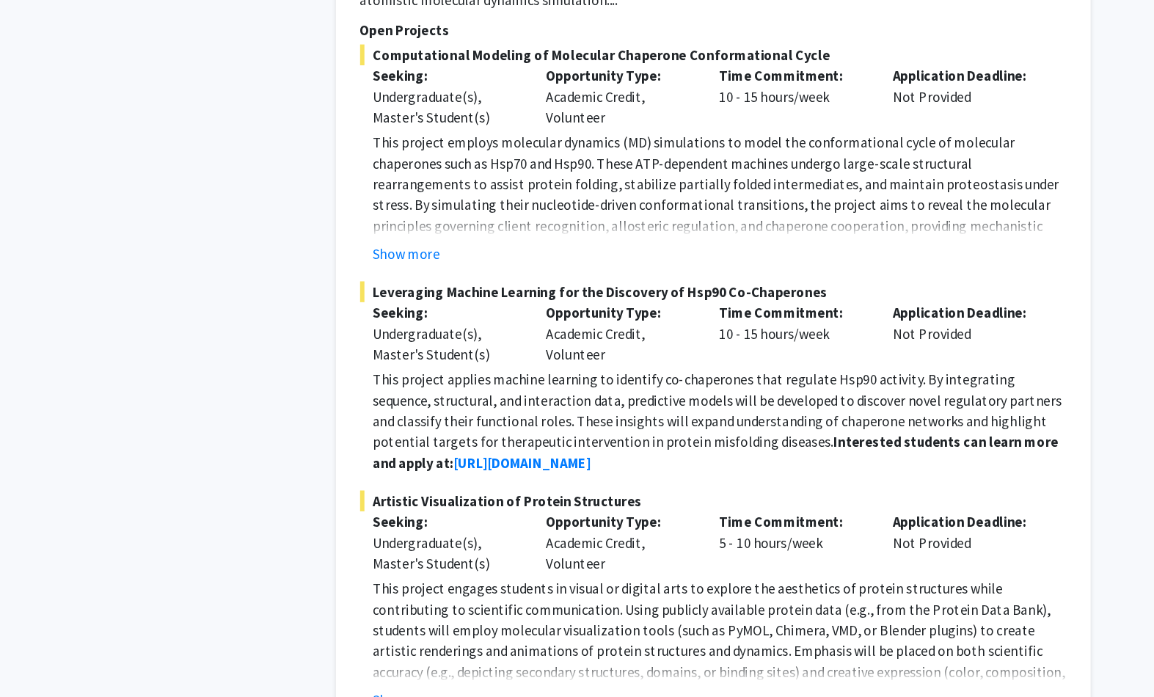
click at [400, 522] on button "Show more" at bounding box center [428, 646] width 57 height 18
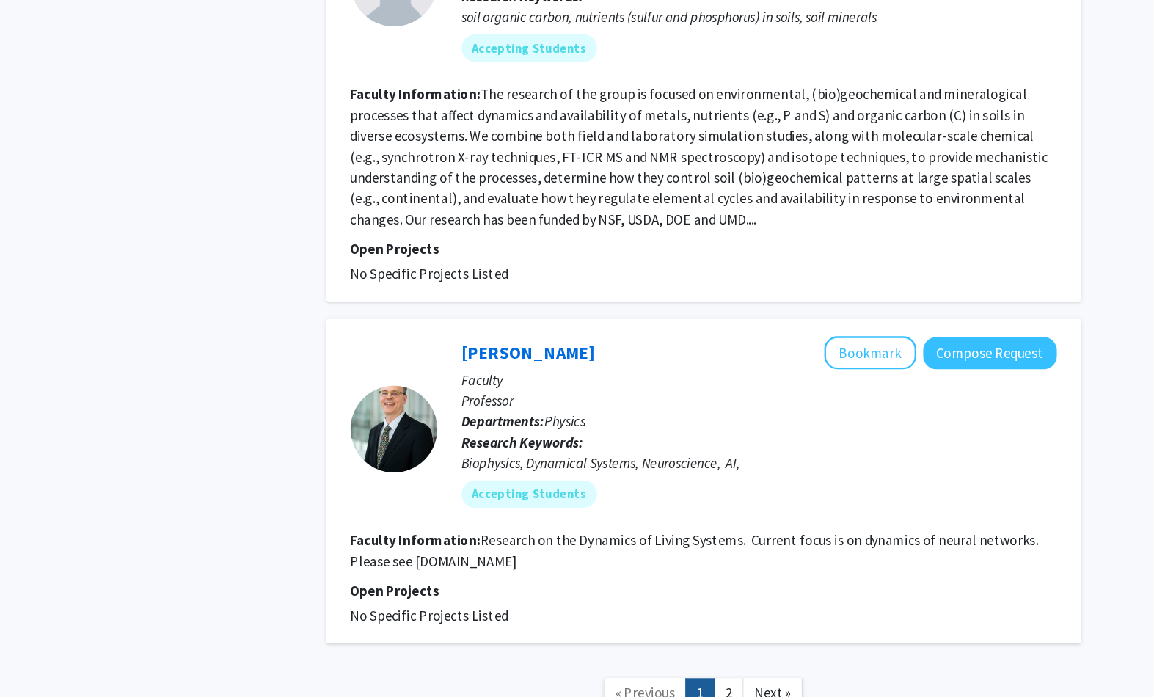
scroll to position [4571, 0]
click at [730, 522] on span "Next »" at bounding box center [746, 640] width 32 height 15
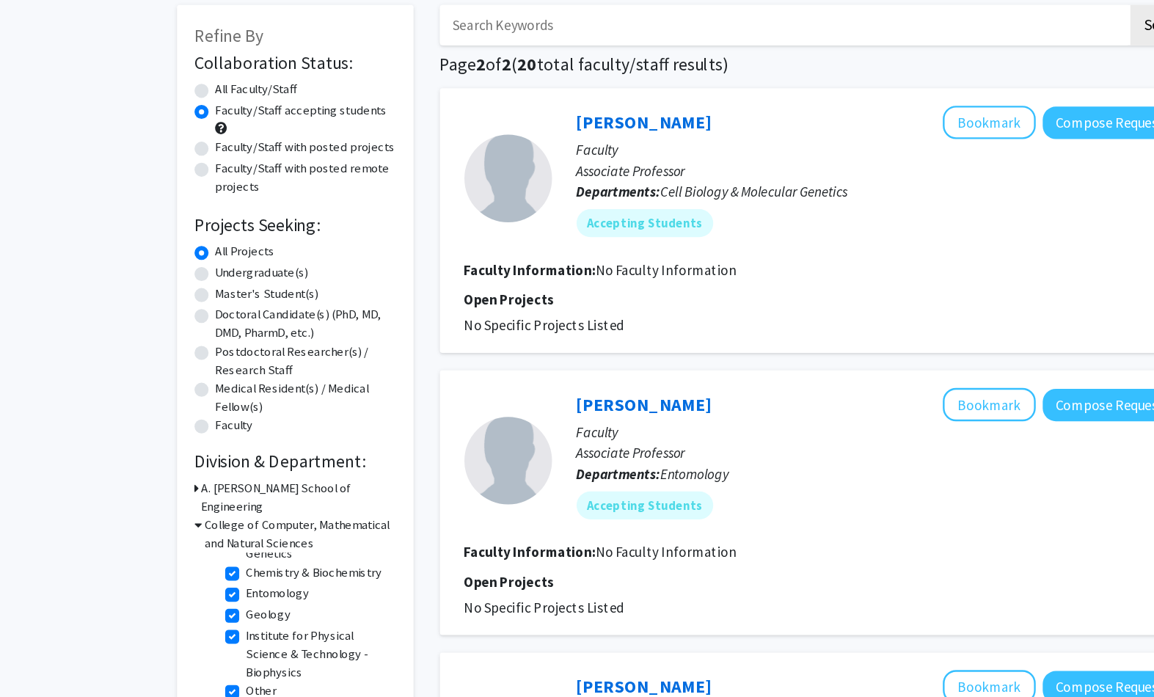
scroll to position [109, 0]
click at [168, 458] on icon at bounding box center [166, 465] width 7 height 15
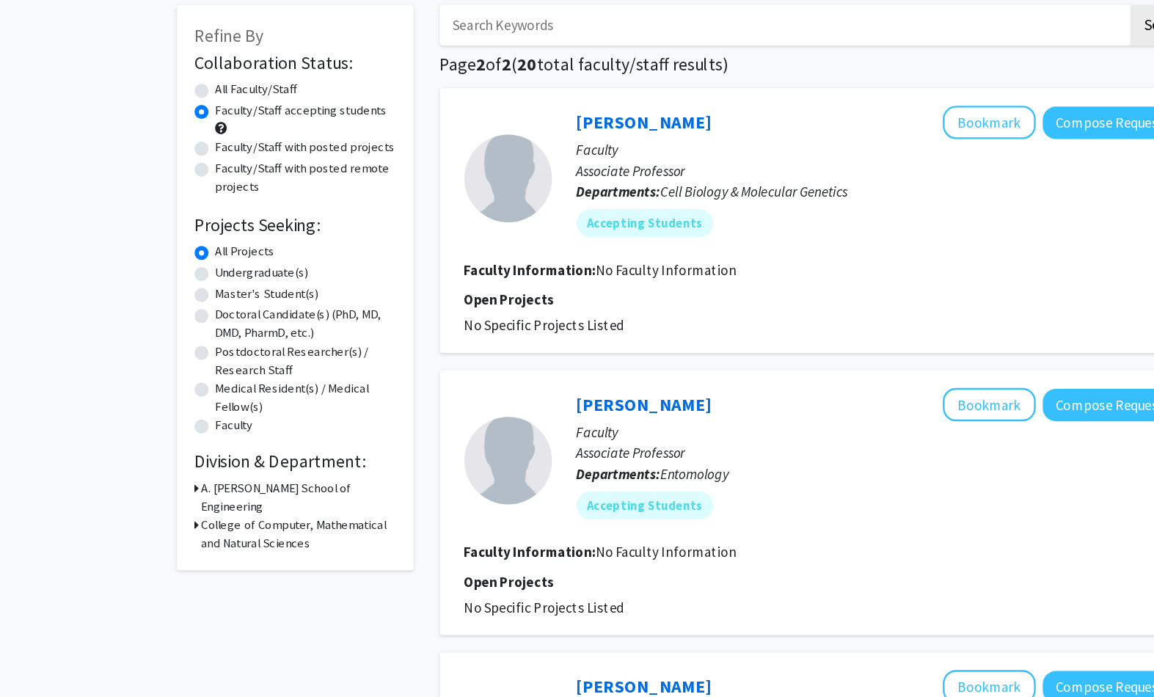
click at [163, 458] on icon at bounding box center [165, 465] width 4 height 15
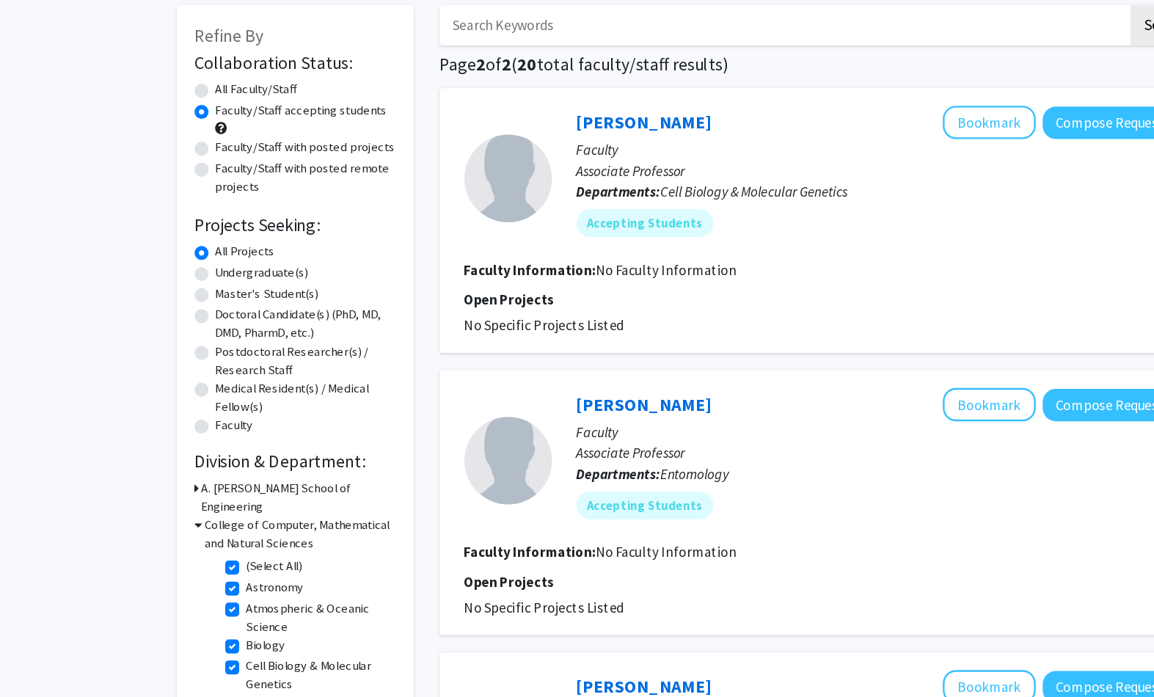
scroll to position [0, 0]
click at [163, 427] on icon at bounding box center [165, 434] width 4 height 15
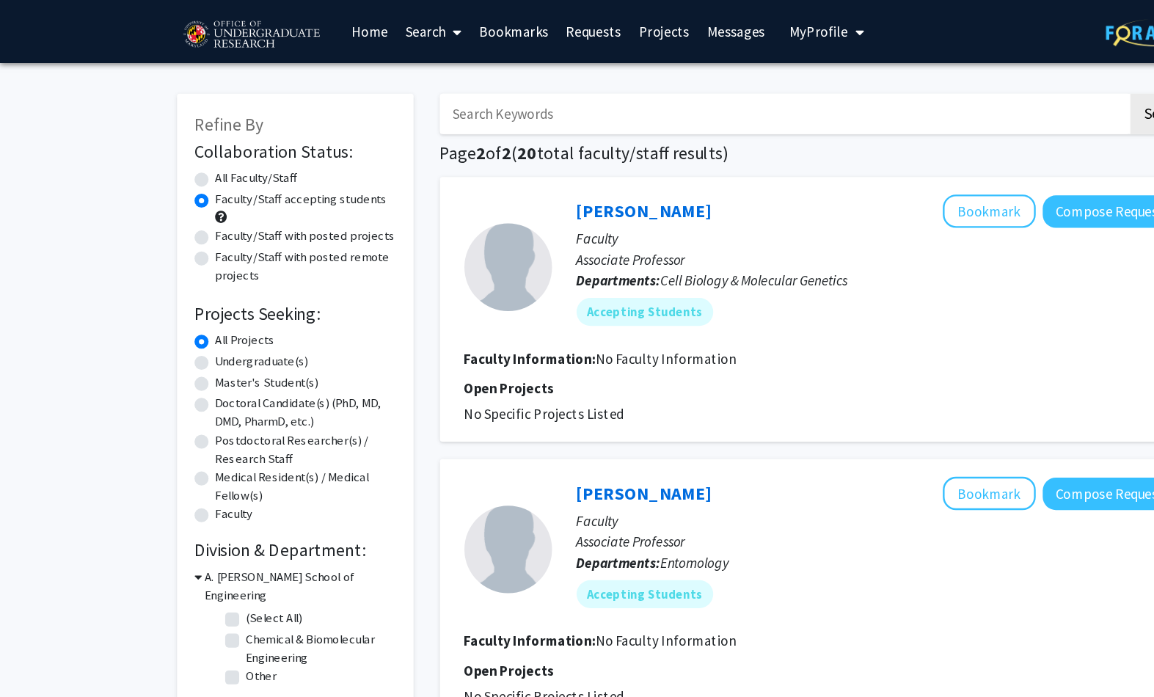
click at [363, 28] on link "Search" at bounding box center [363, 26] width 62 height 51
click at [408, 71] on span "Faculty/Staff" at bounding box center [386, 67] width 108 height 29
radio input "true"
checkbox input "false"
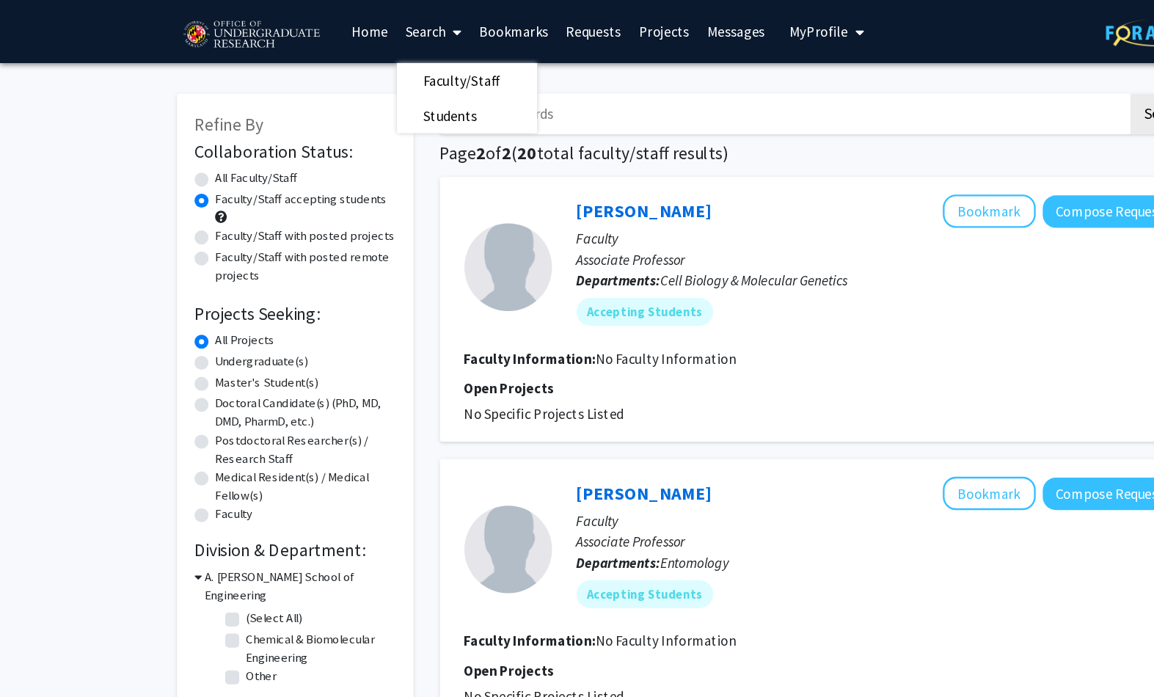
checkbox input "false"
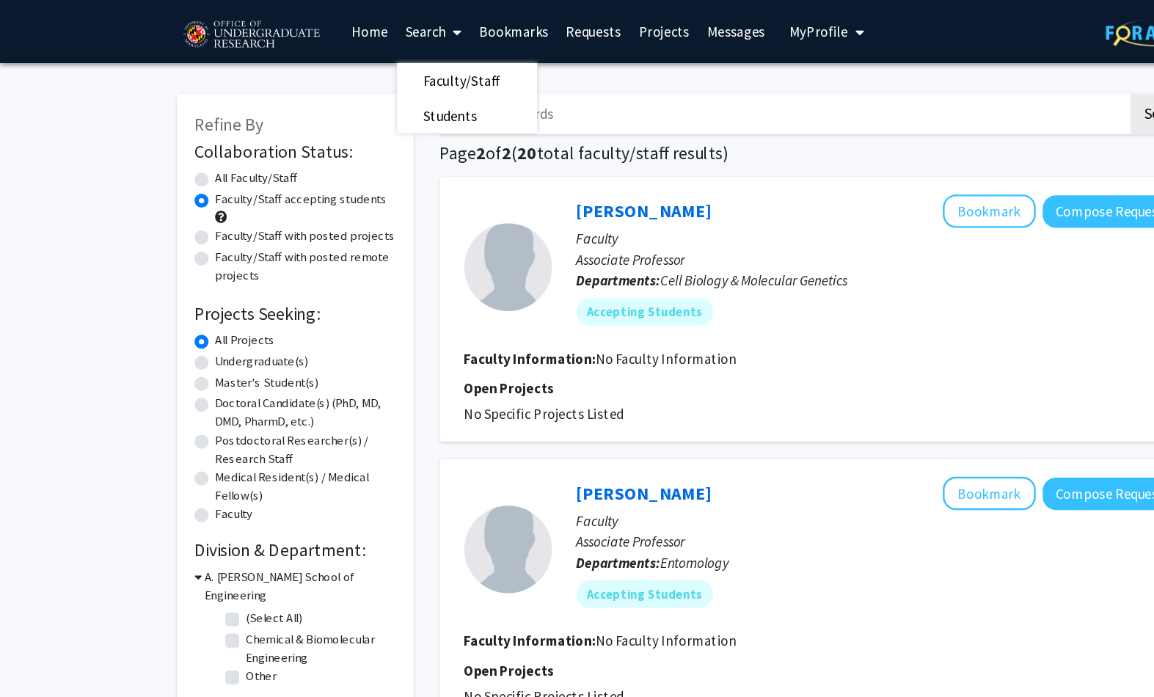
checkbox input "false"
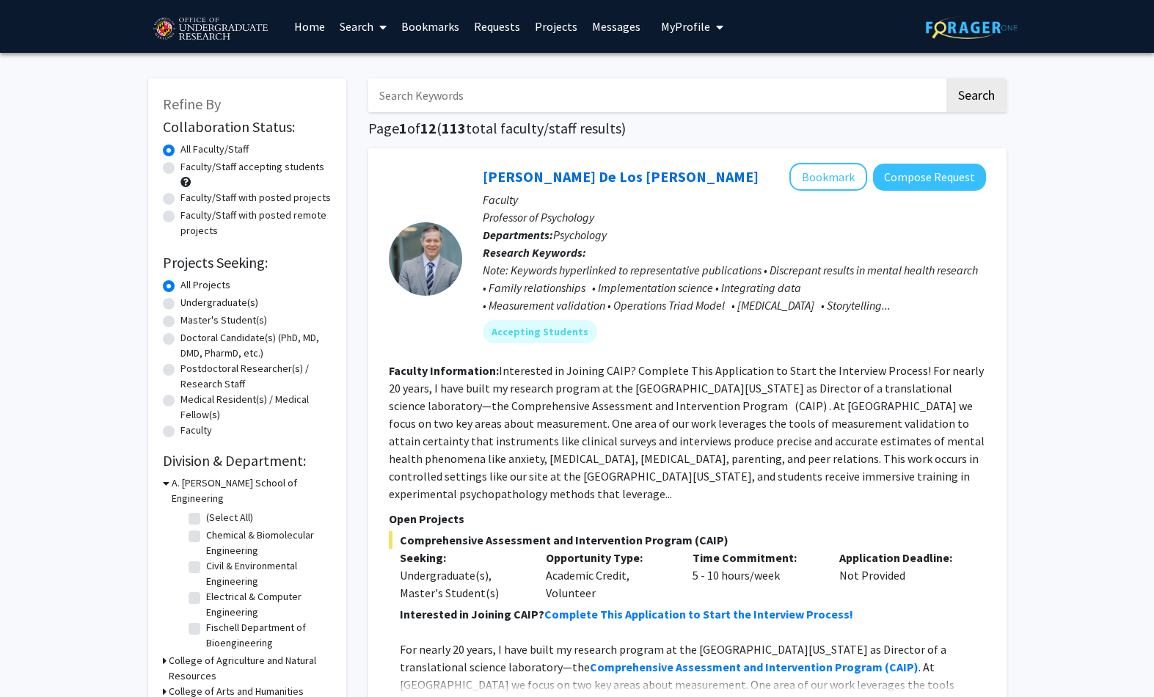
click at [865, 94] on input "Search Keywords" at bounding box center [656, 96] width 576 height 34
type input "Machine learning"
click at [865, 94] on button "Search" at bounding box center [977, 96] width 60 height 34
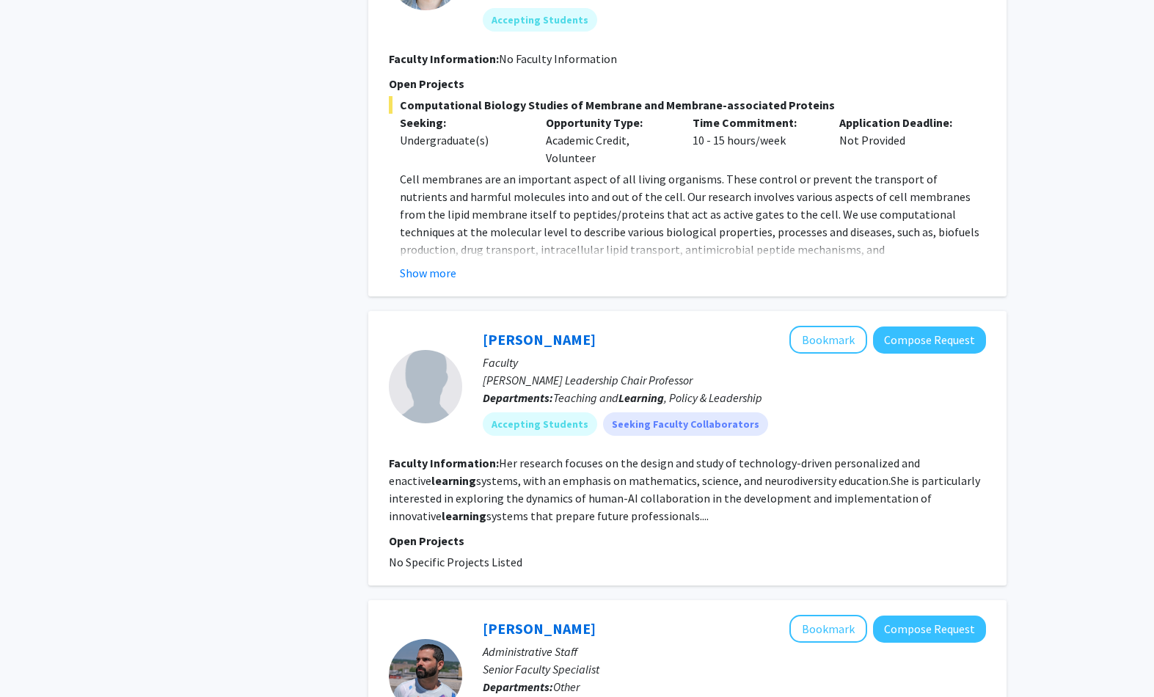
scroll to position [2447, 0]
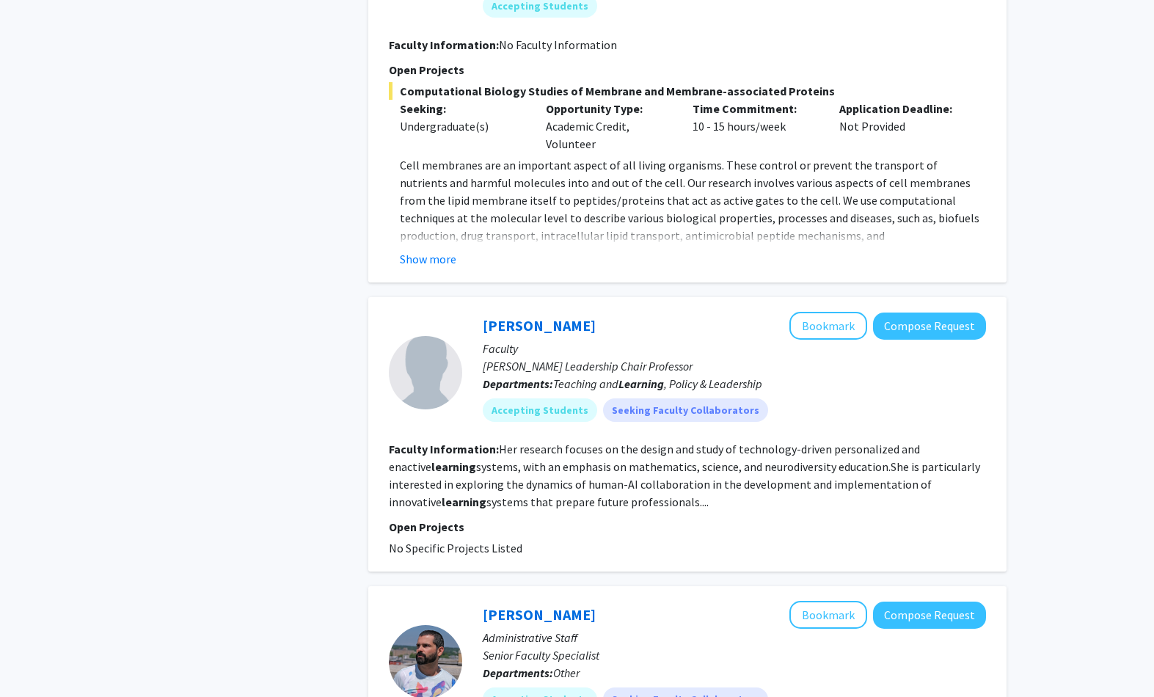
click at [444, 250] on button "Show more" at bounding box center [428, 259] width 57 height 18
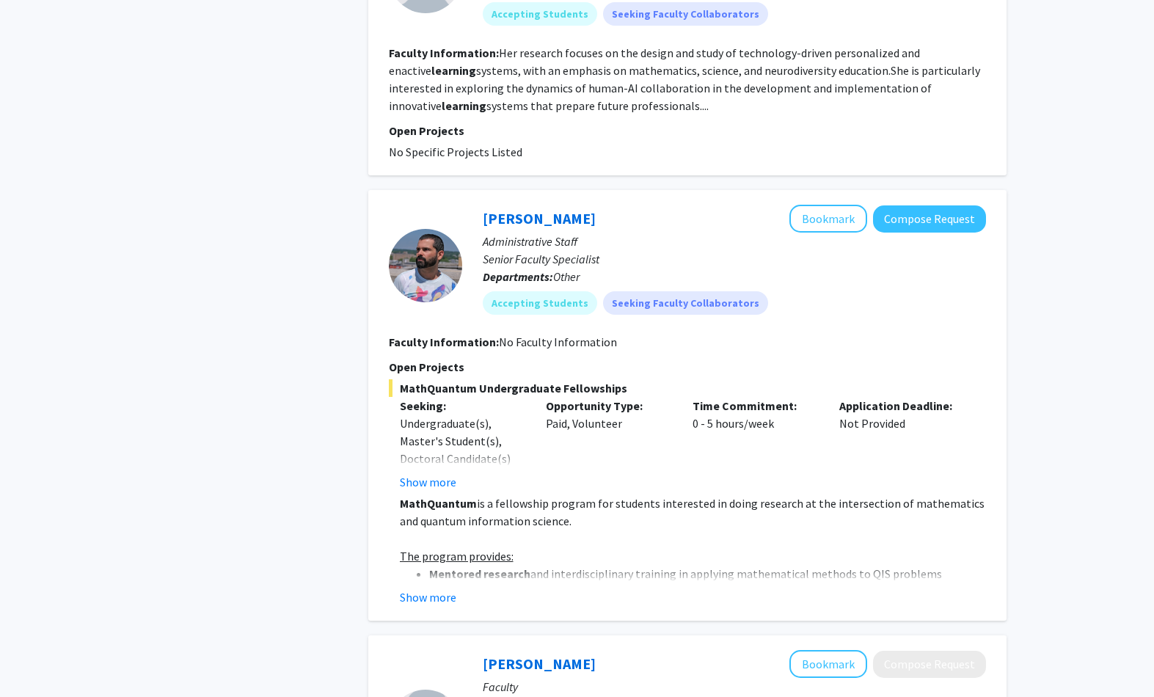
click at [443, 522] on button "Show more" at bounding box center [428, 598] width 57 height 18
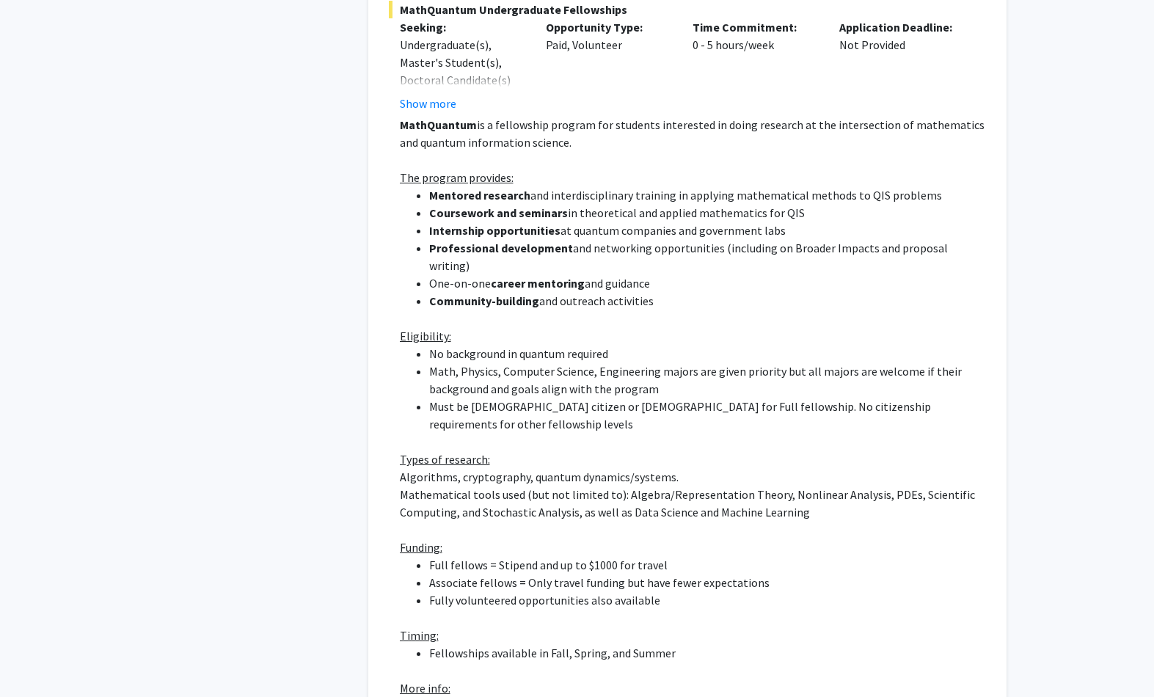
scroll to position [3313, 0]
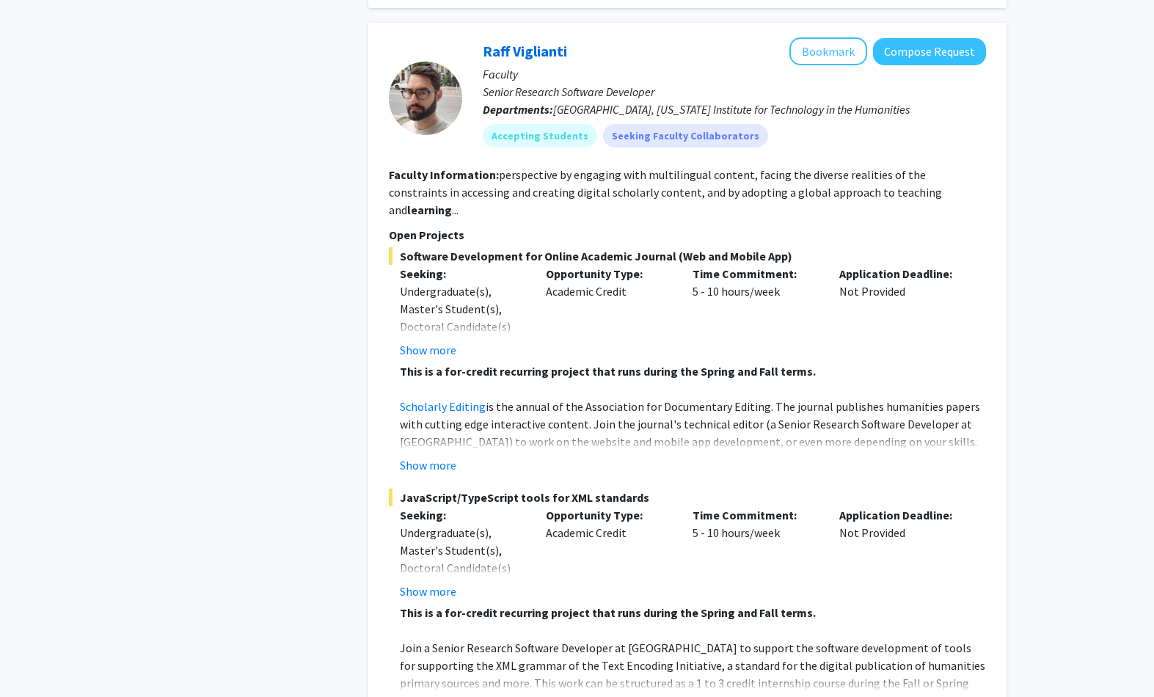
scroll to position [4772, 0]
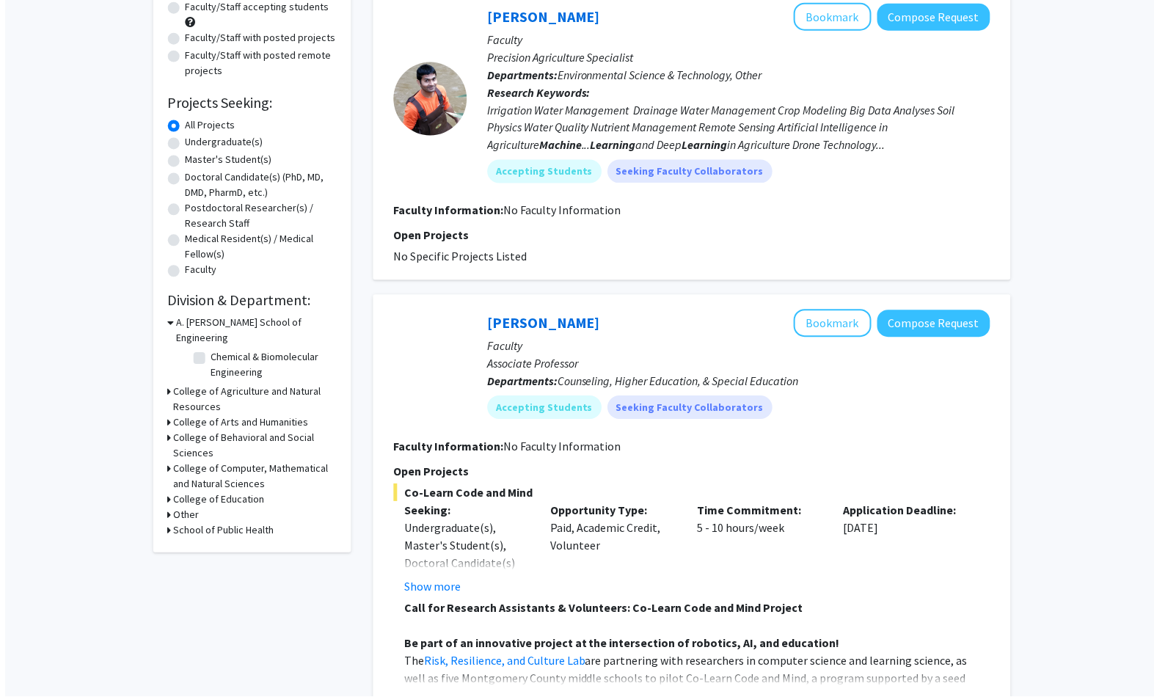
scroll to position [161, 0]
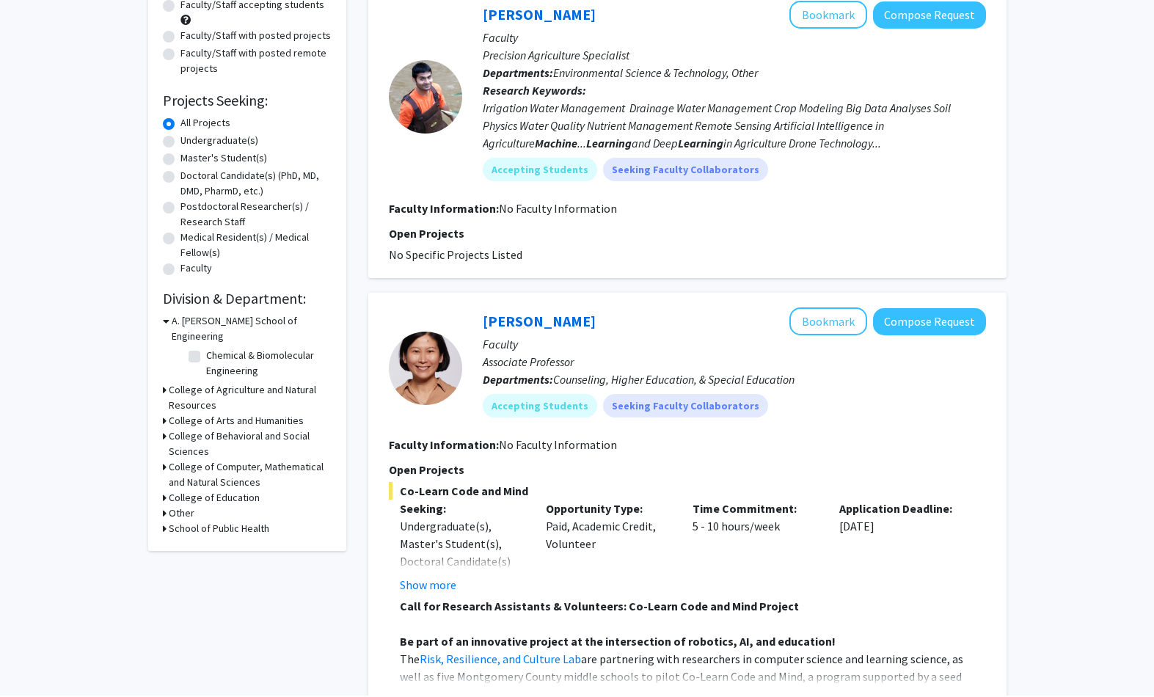
click at [444, 522] on button "Show more" at bounding box center [428, 702] width 57 height 18
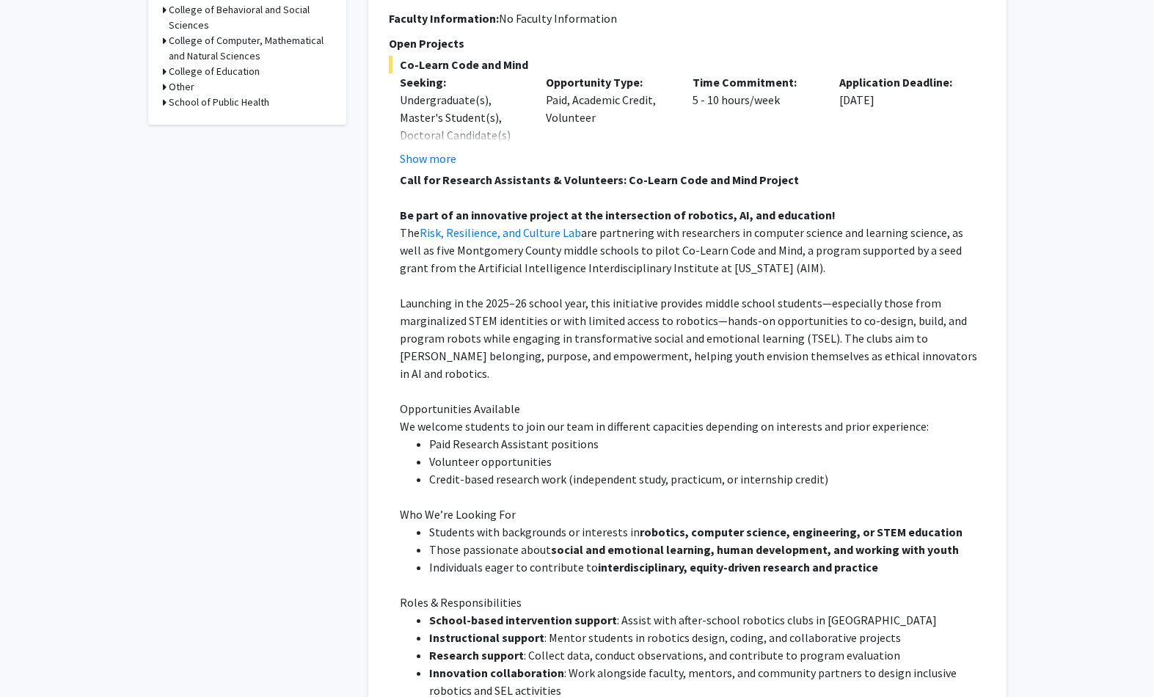
scroll to position [591, 0]
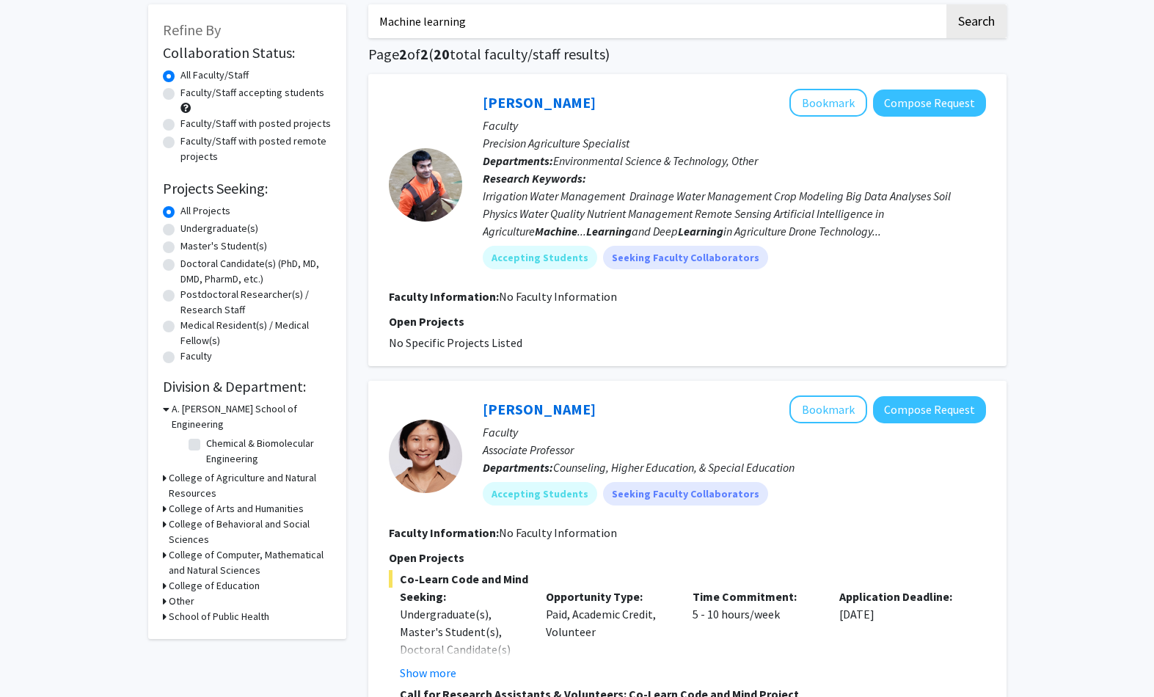
scroll to position [0, 0]
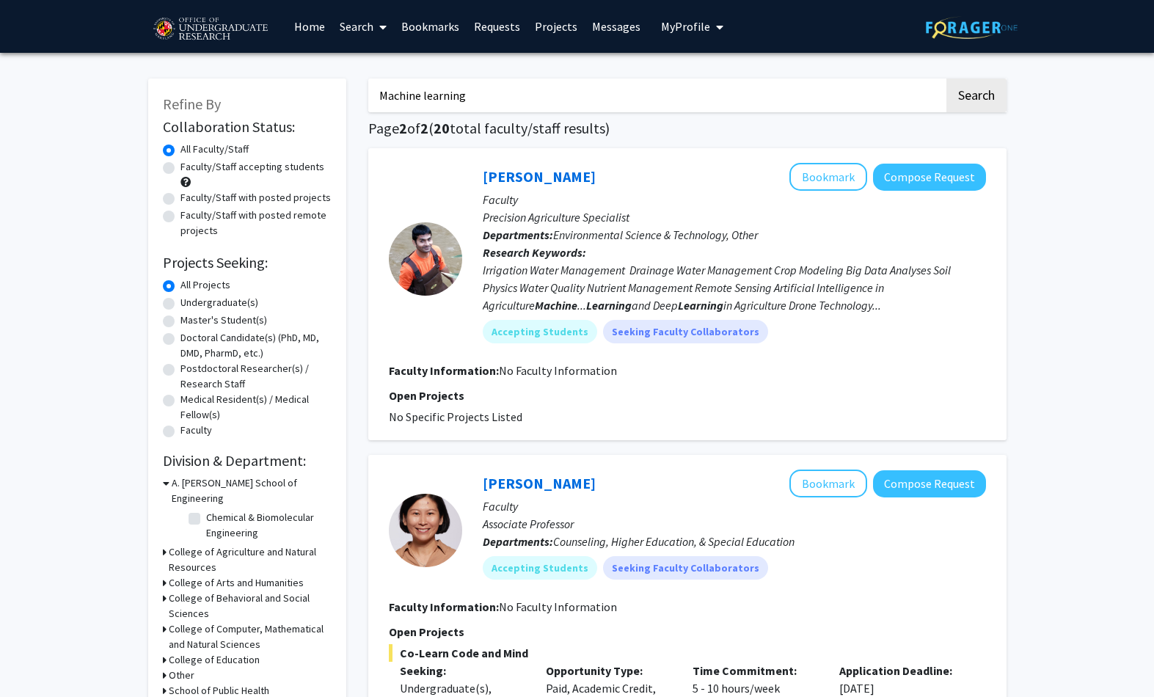
scroll to position [76, 0]
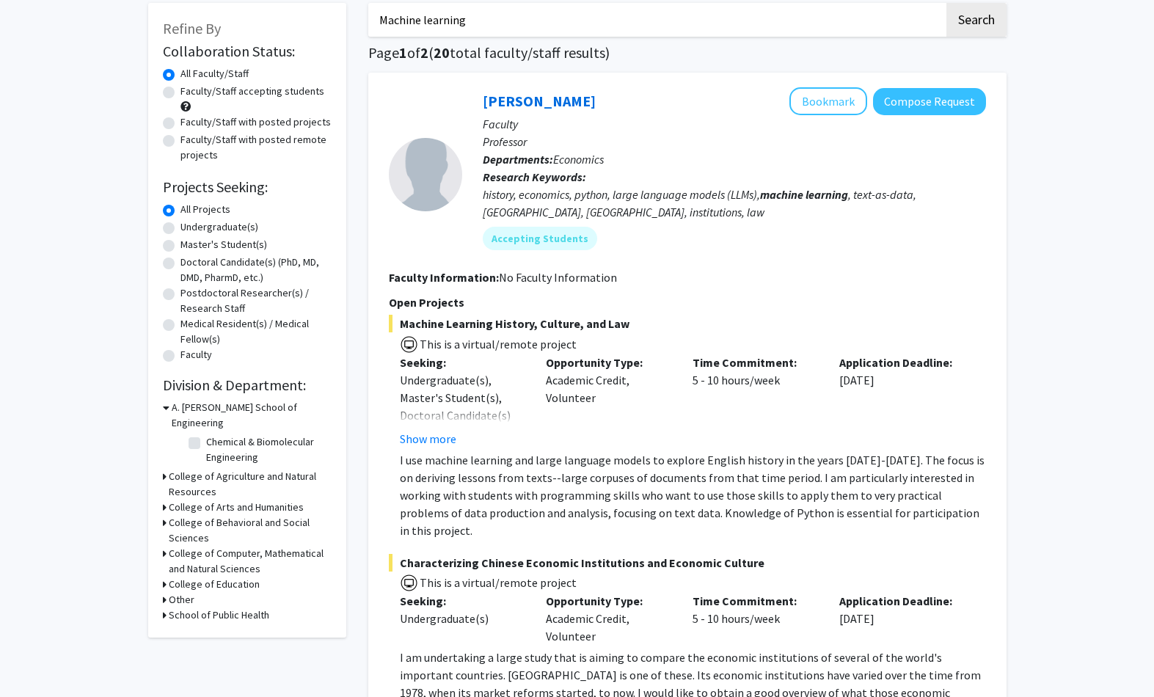
click at [865, 103] on button "Compose Request" at bounding box center [929, 101] width 113 height 27
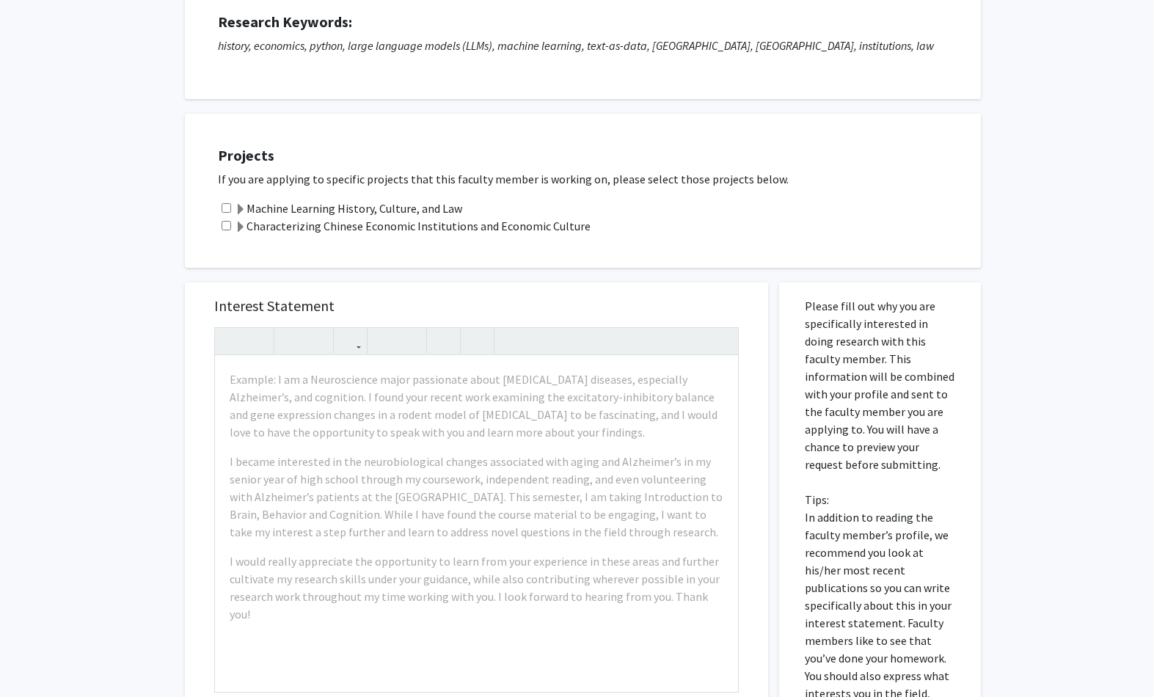
scroll to position [194, 0]
click at [227, 208] on input "checkbox" at bounding box center [227, 209] width 10 height 10
checkbox input "true"
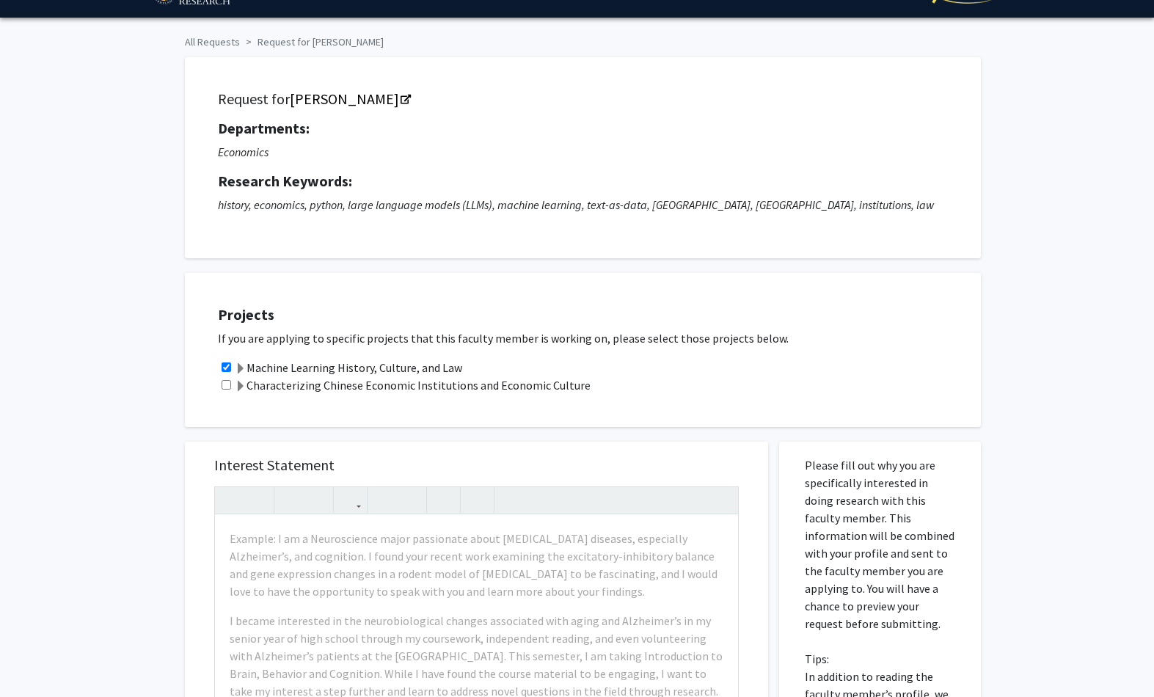
scroll to position [0, 0]
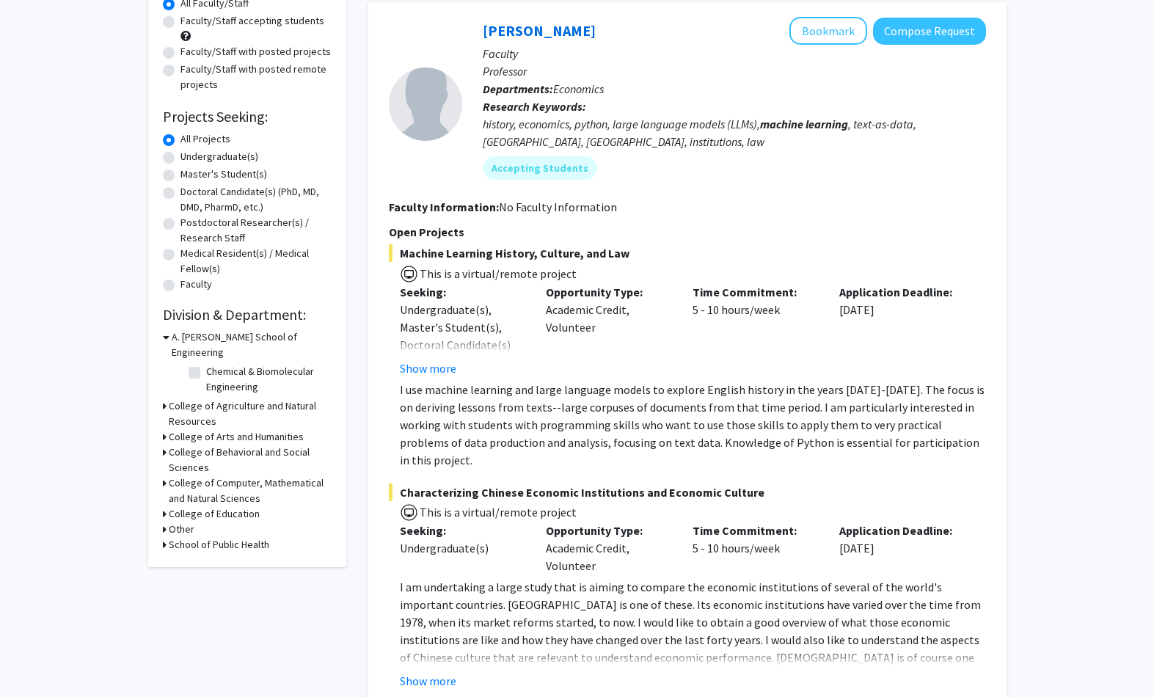
scroll to position [98, 0]
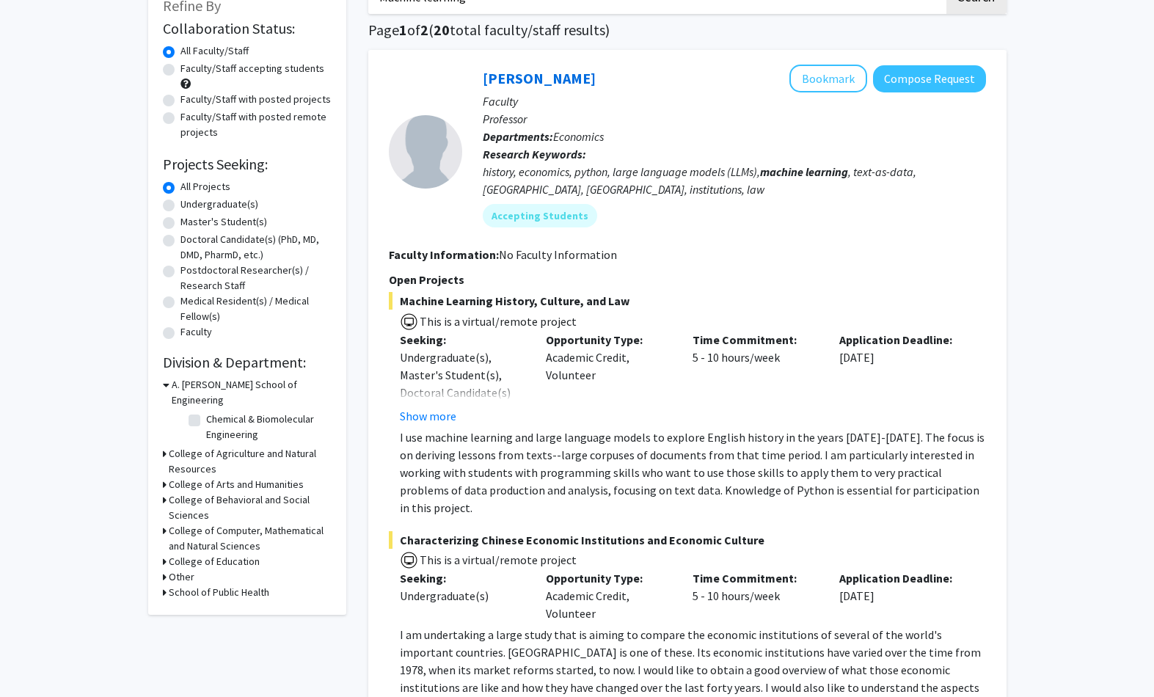
click at [862, 81] on button "Bookmark" at bounding box center [829, 79] width 78 height 28
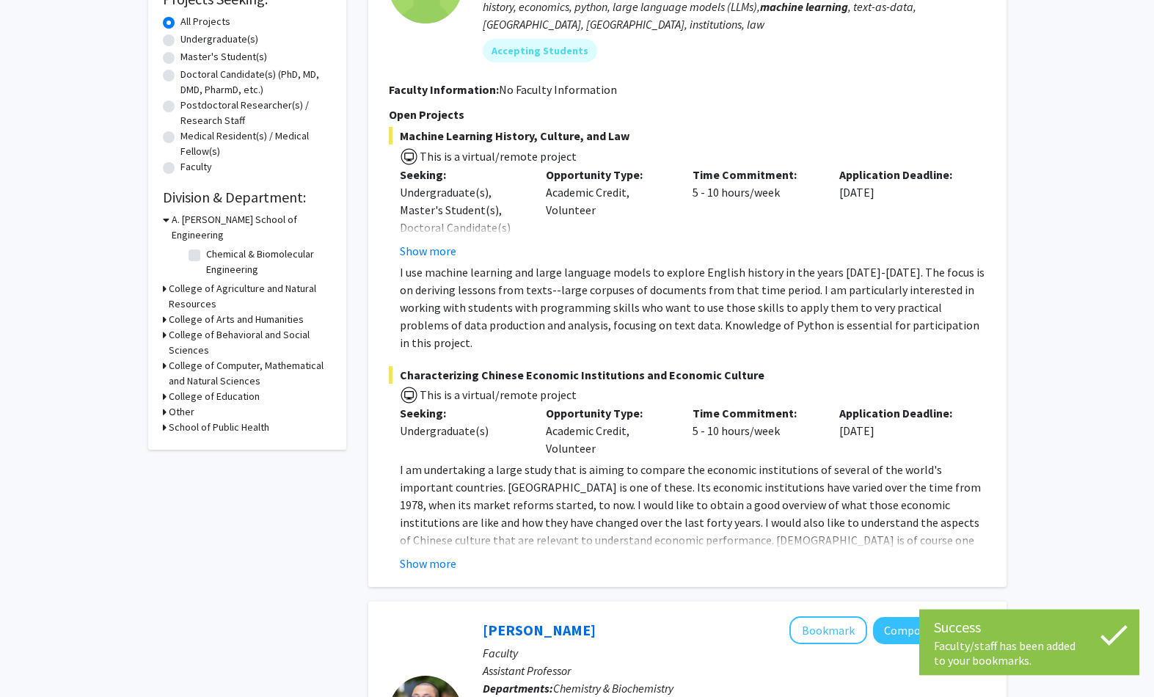
scroll to position [594, 0]
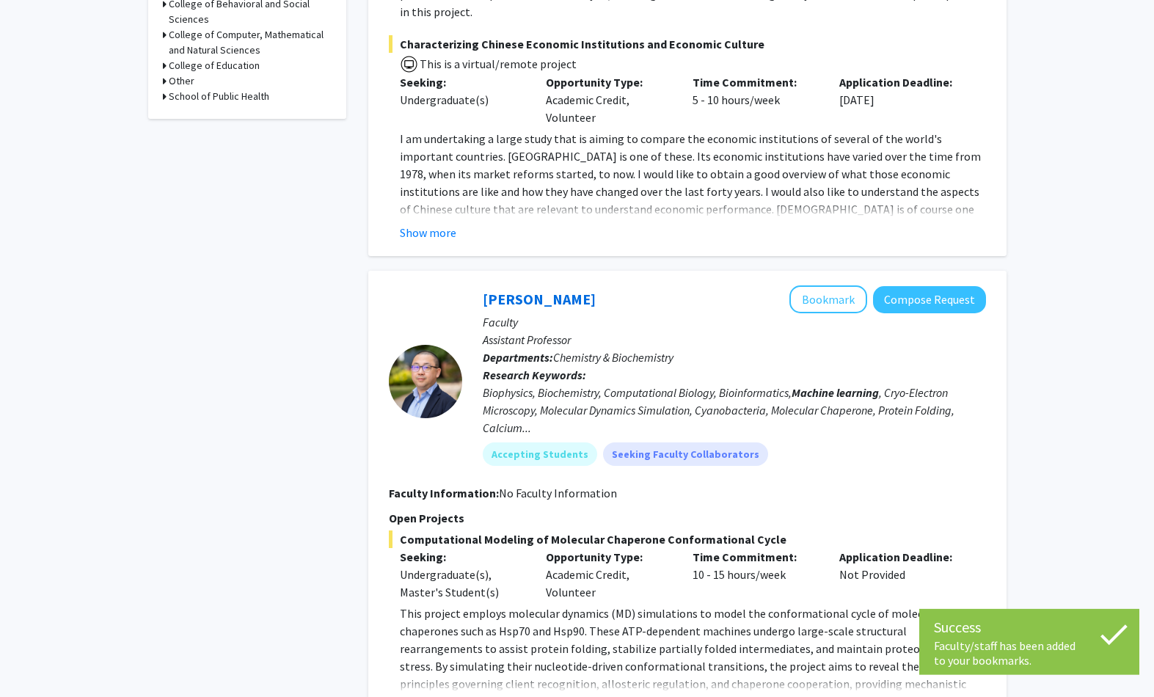
click at [842, 285] on button "Bookmark" at bounding box center [829, 299] width 78 height 28
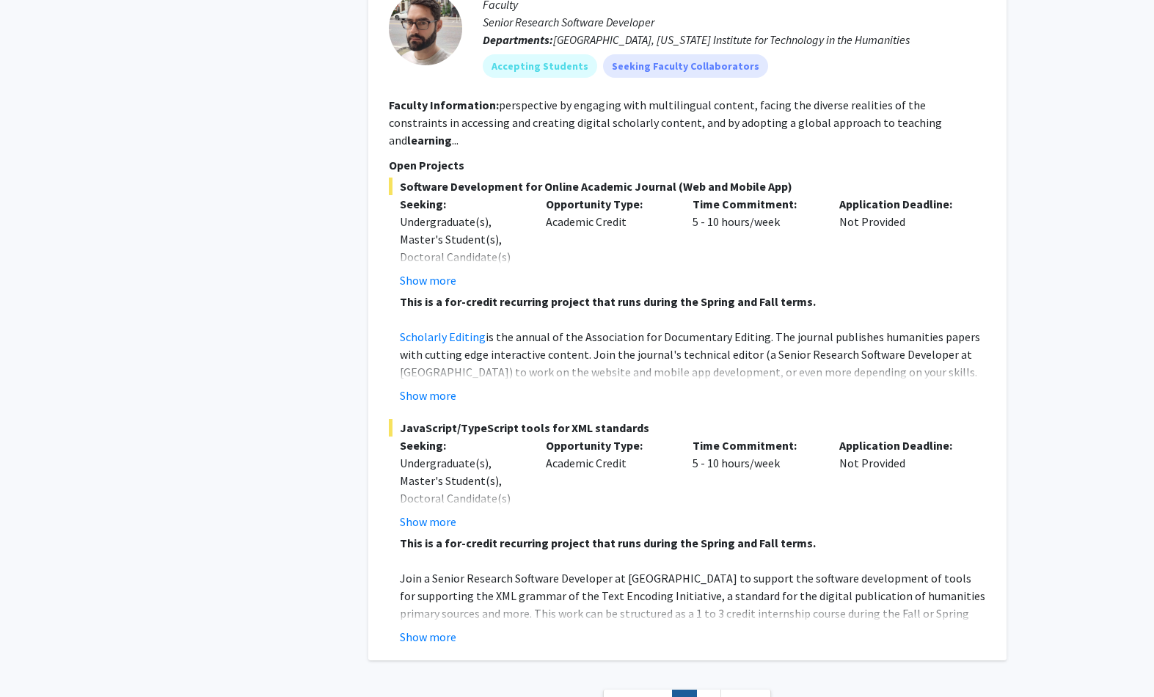
scroll to position [4120, 0]
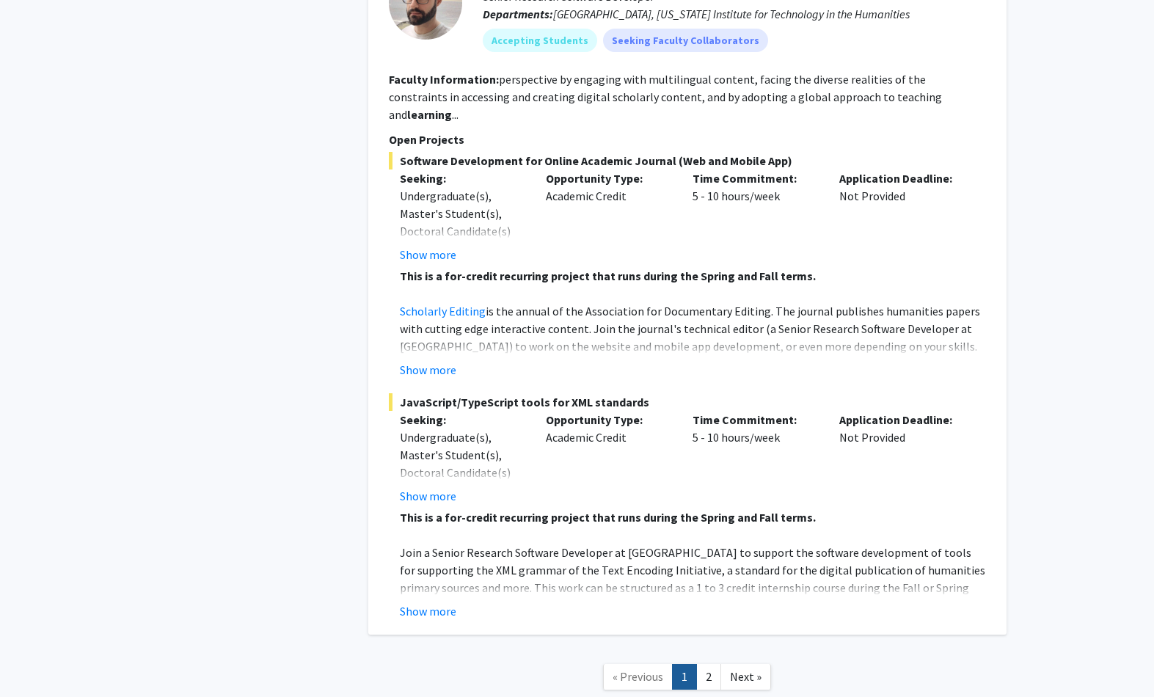
click at [758, 522] on span "Next »" at bounding box center [746, 676] width 32 height 15
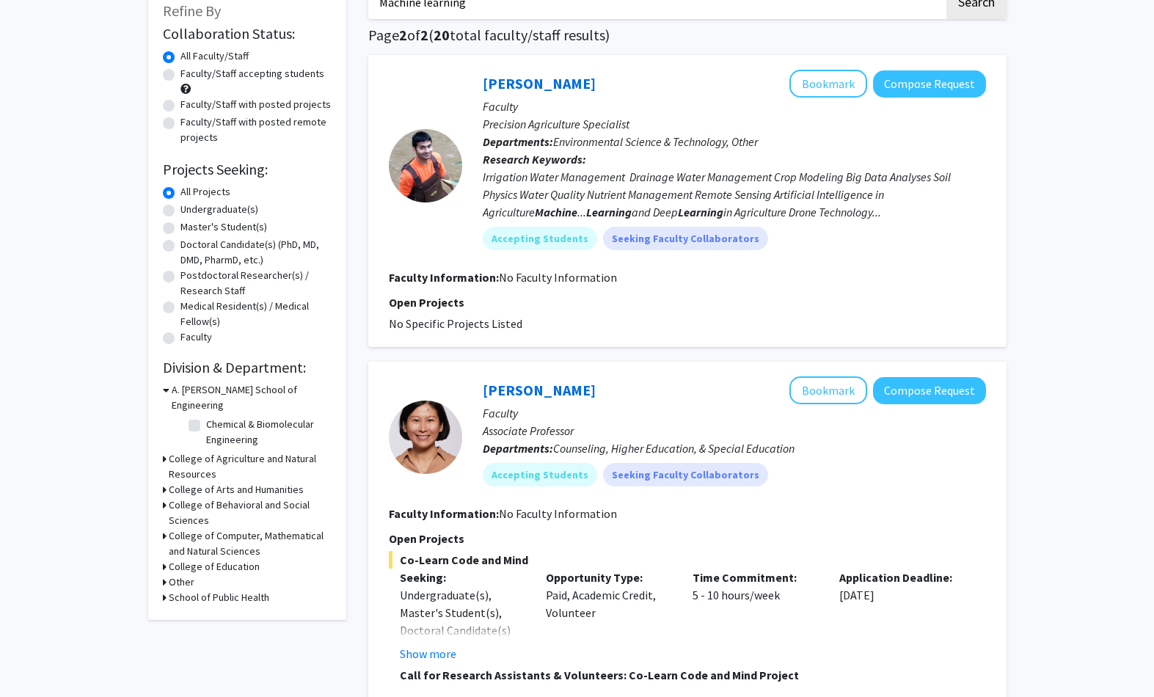
scroll to position [96, 0]
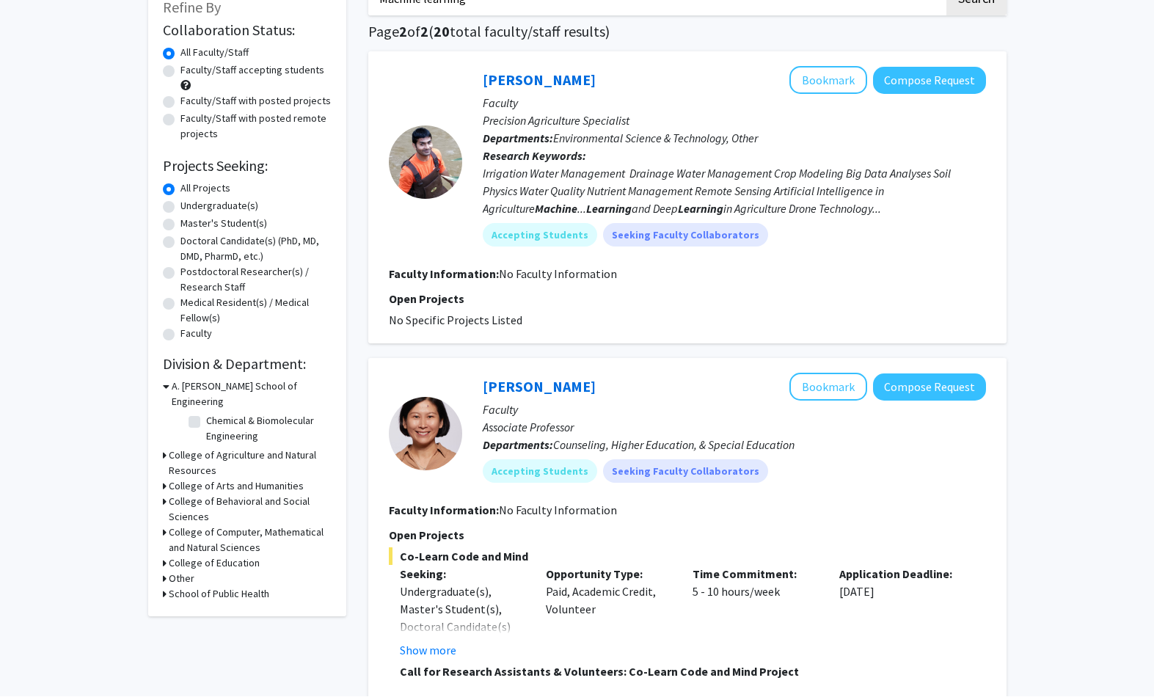
click at [847, 393] on button "Bookmark" at bounding box center [829, 388] width 78 height 28
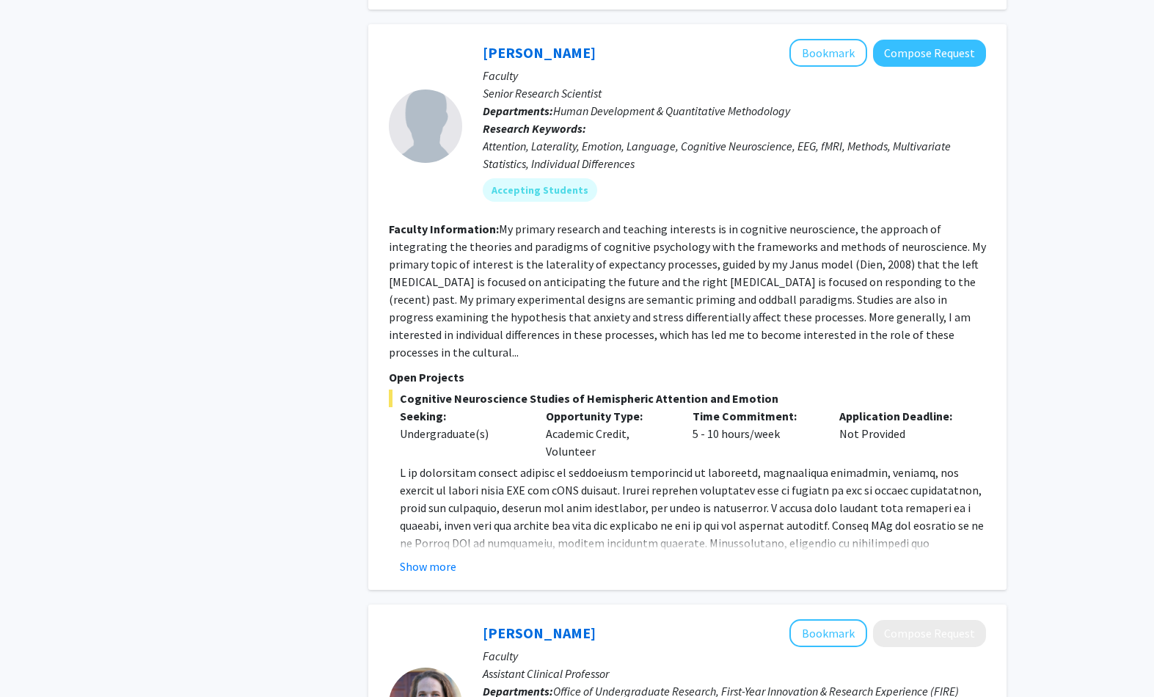
scroll to position [879, 0]
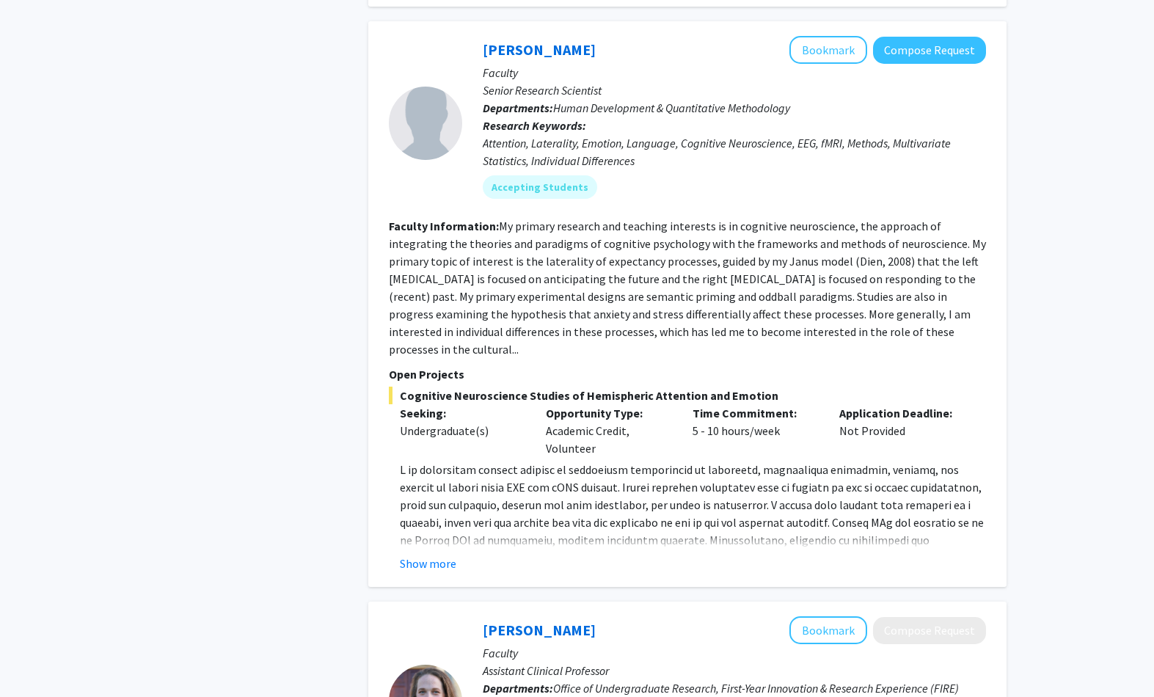
click at [426, 522] on button "Show more" at bounding box center [428, 564] width 57 height 18
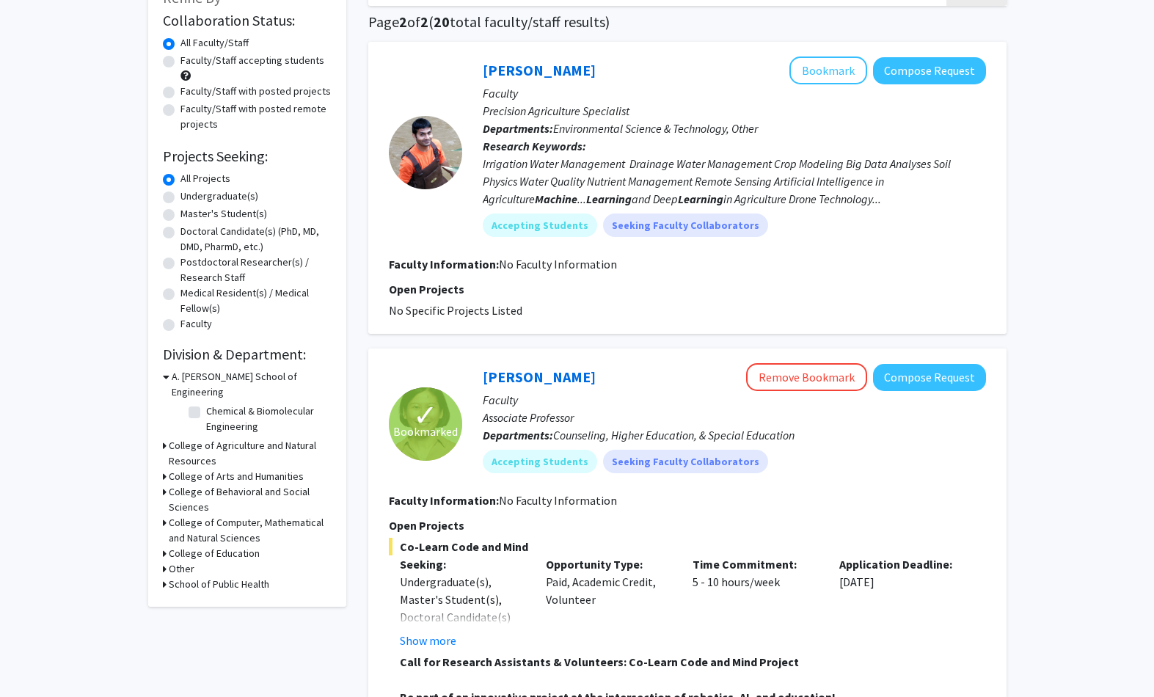
scroll to position [0, 0]
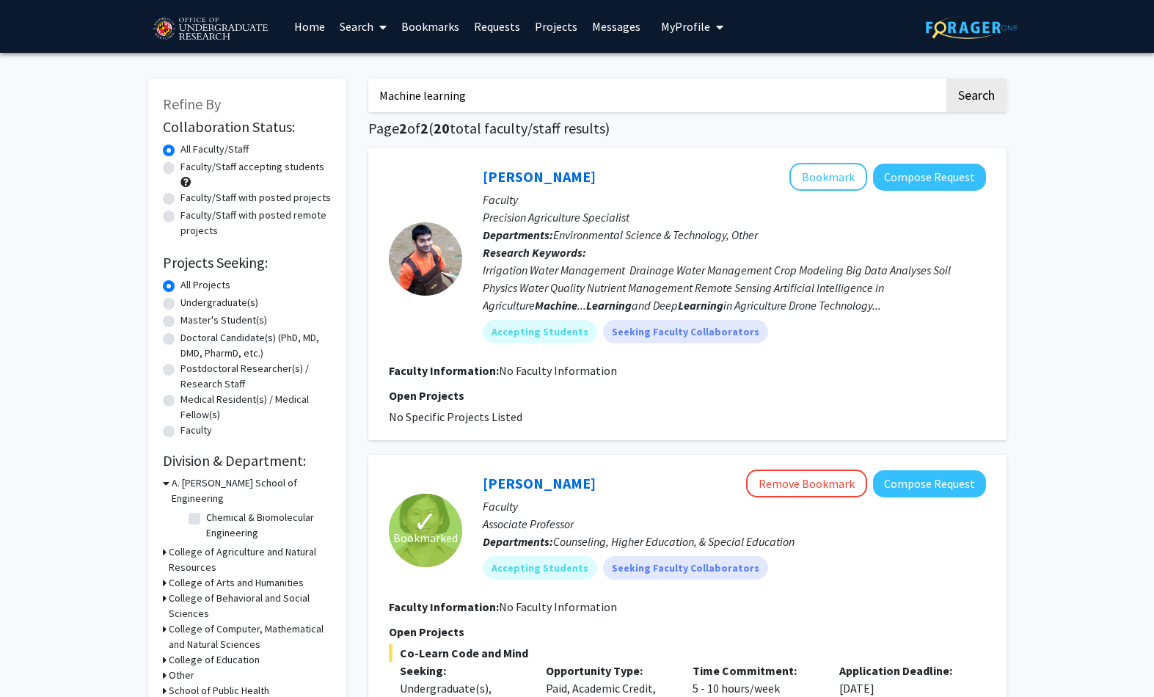
click at [764, 95] on input "Machine learning" at bounding box center [656, 96] width 576 height 34
type input "M"
click at [300, 45] on link "Home" at bounding box center [309, 26] width 45 height 51
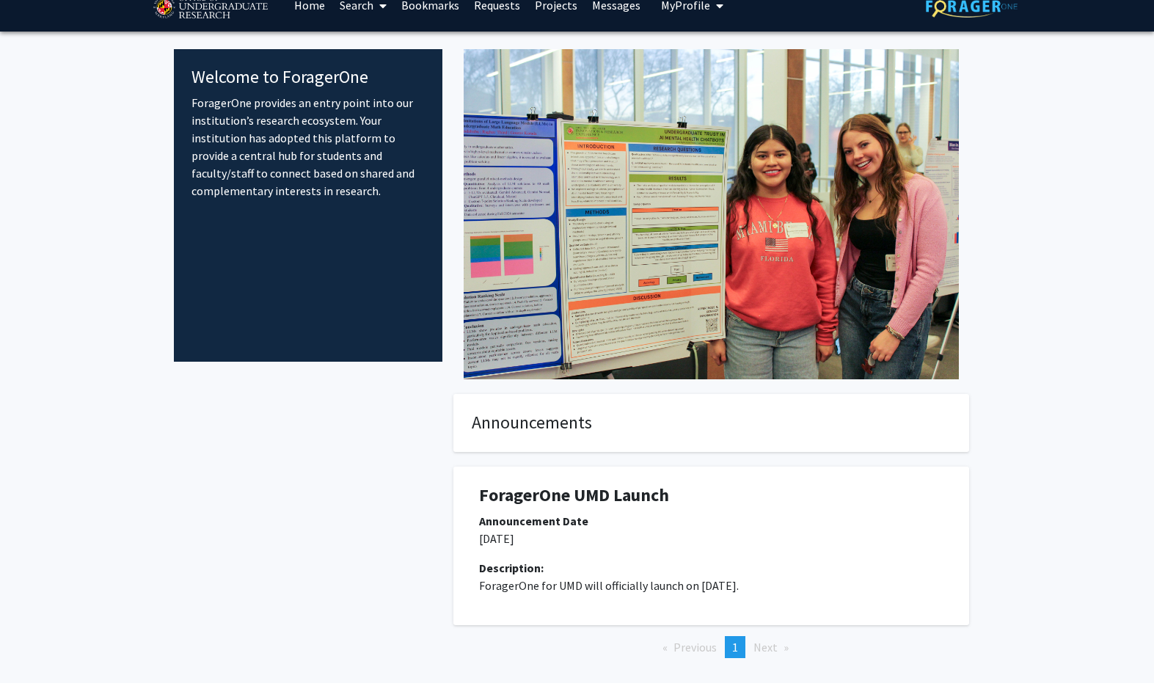
scroll to position [7, 0]
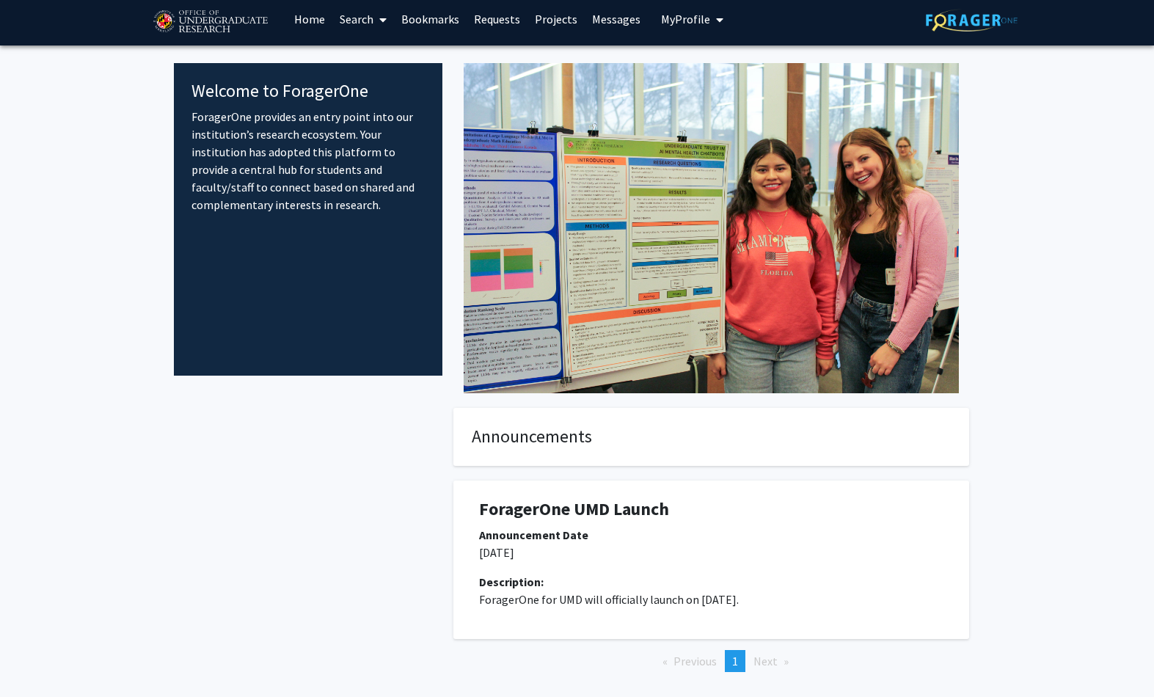
click at [347, 14] on link "Search" at bounding box center [363, 18] width 62 height 51
click at [371, 62] on span "Faculty/Staff" at bounding box center [386, 59] width 108 height 29
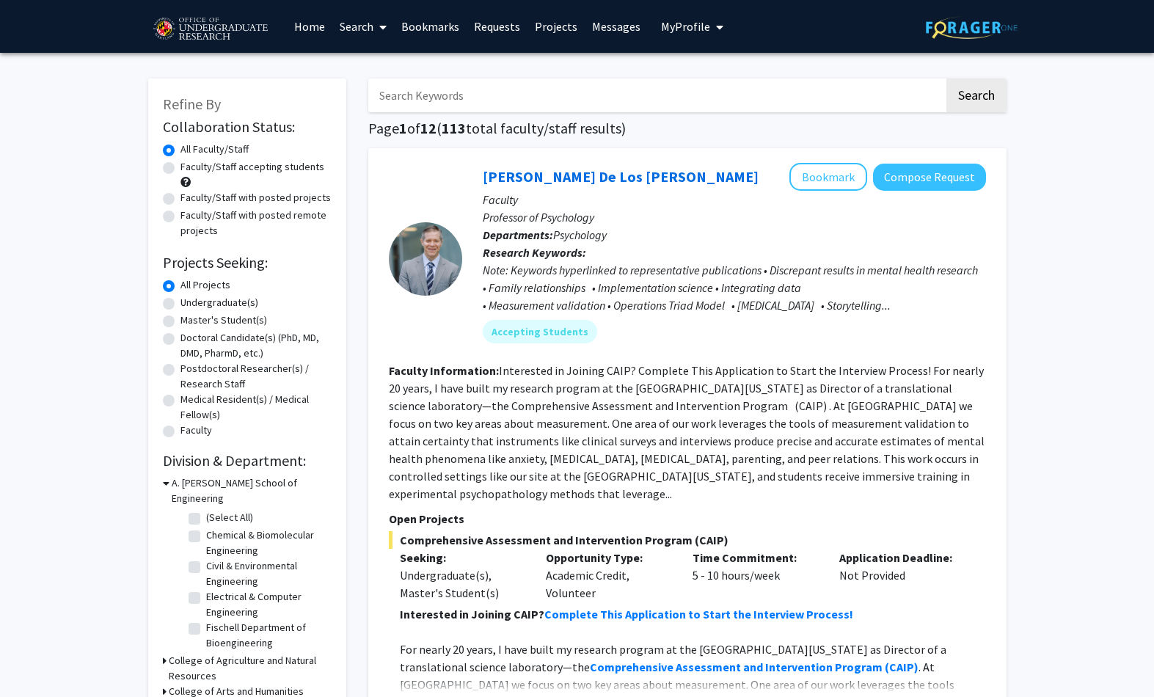
click at [418, 109] on input "Search Keywords" at bounding box center [656, 96] width 576 height 34
type input "Computer science"
click at [865, 94] on button "Search" at bounding box center [977, 96] width 60 height 34
